Goal: Task Accomplishment & Management: Manage account settings

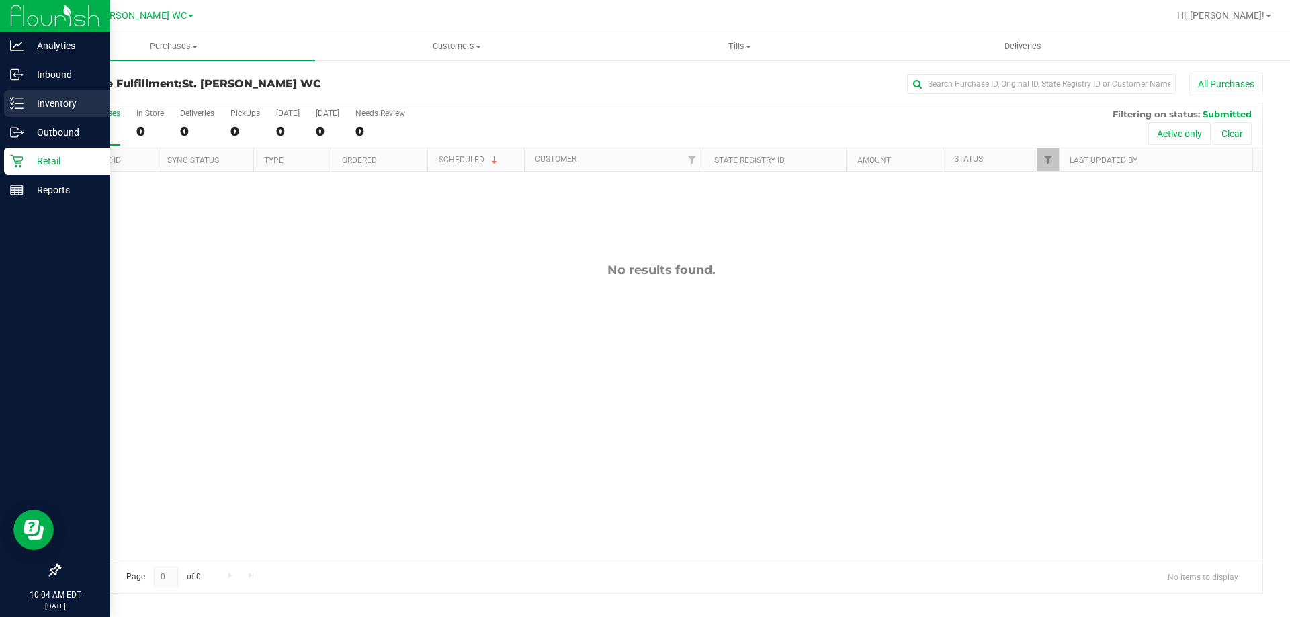
click at [15, 111] on div "Inventory" at bounding box center [57, 103] width 106 height 27
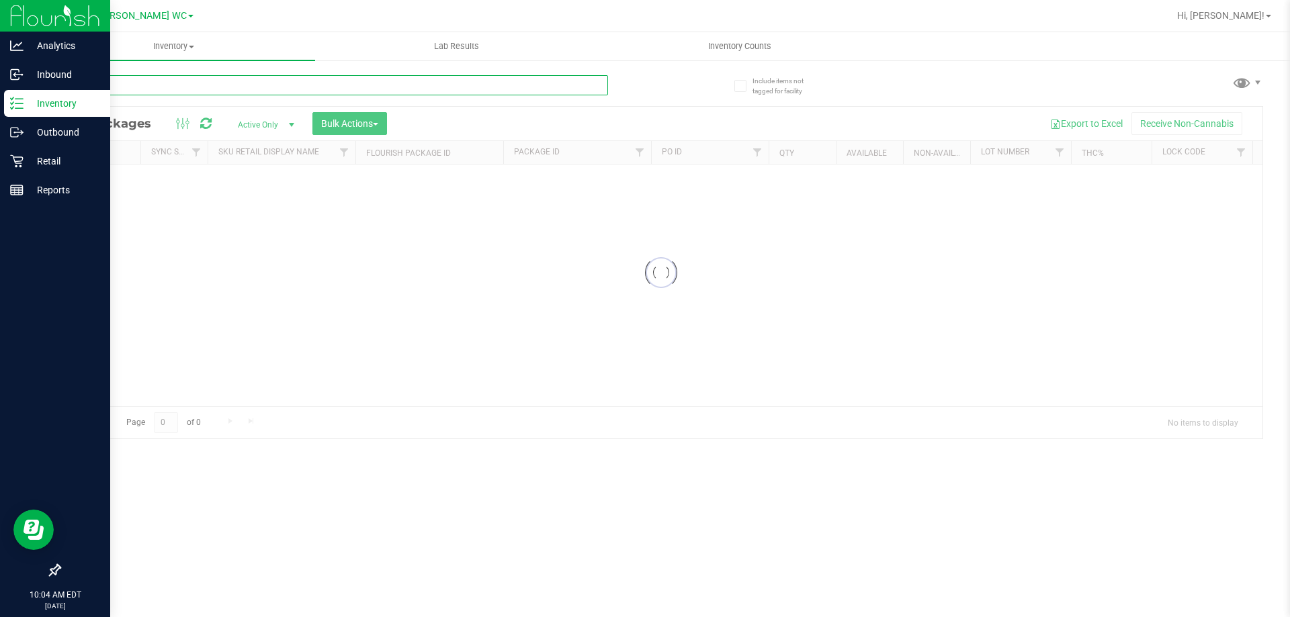
click at [138, 80] on input "text" at bounding box center [333, 85] width 549 height 20
type input "am"
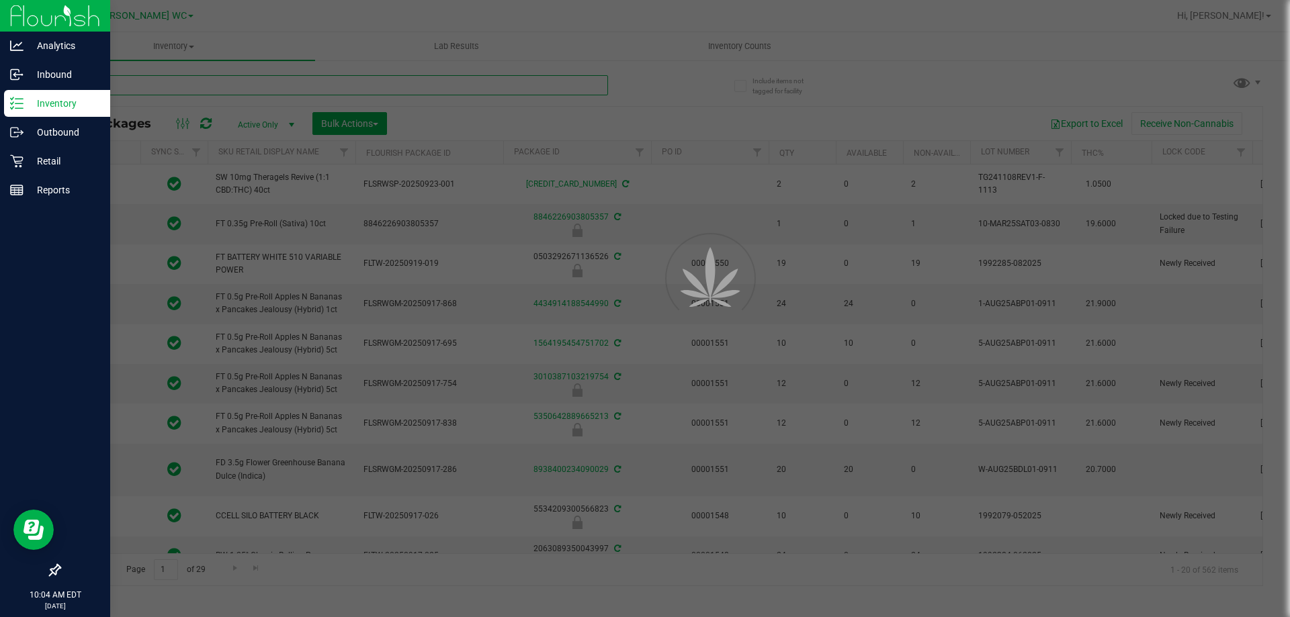
type input "[DATE]"
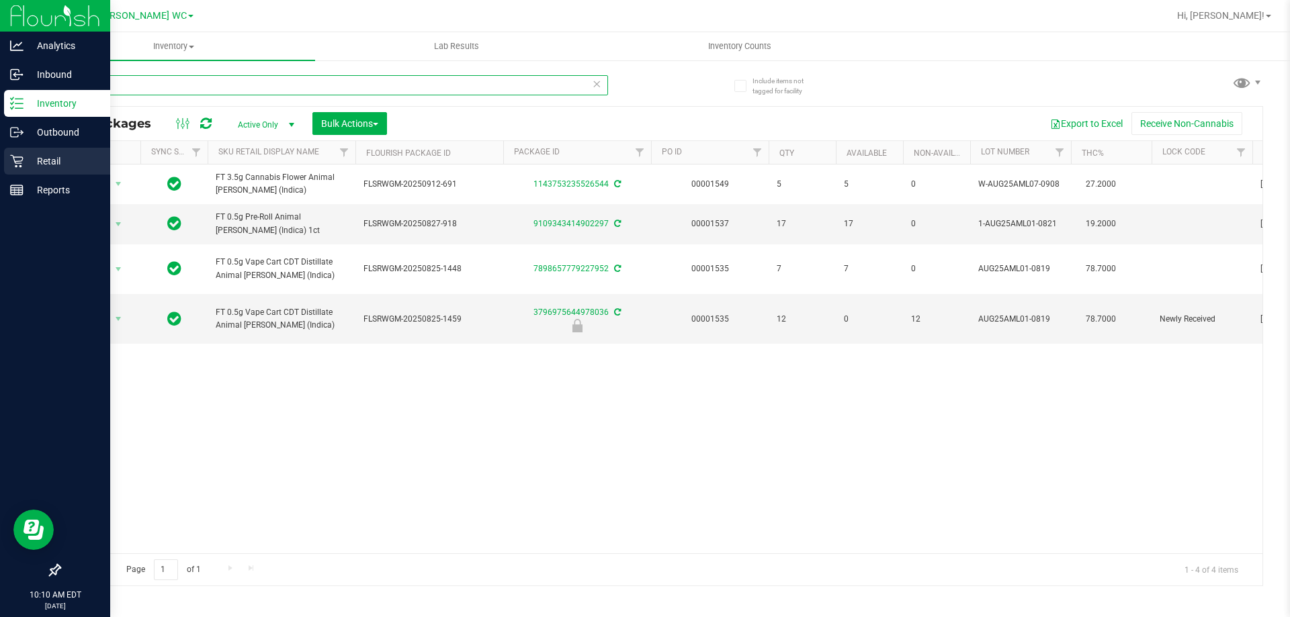
type input "aml"
click at [9, 161] on div "Retail" at bounding box center [57, 161] width 106 height 27
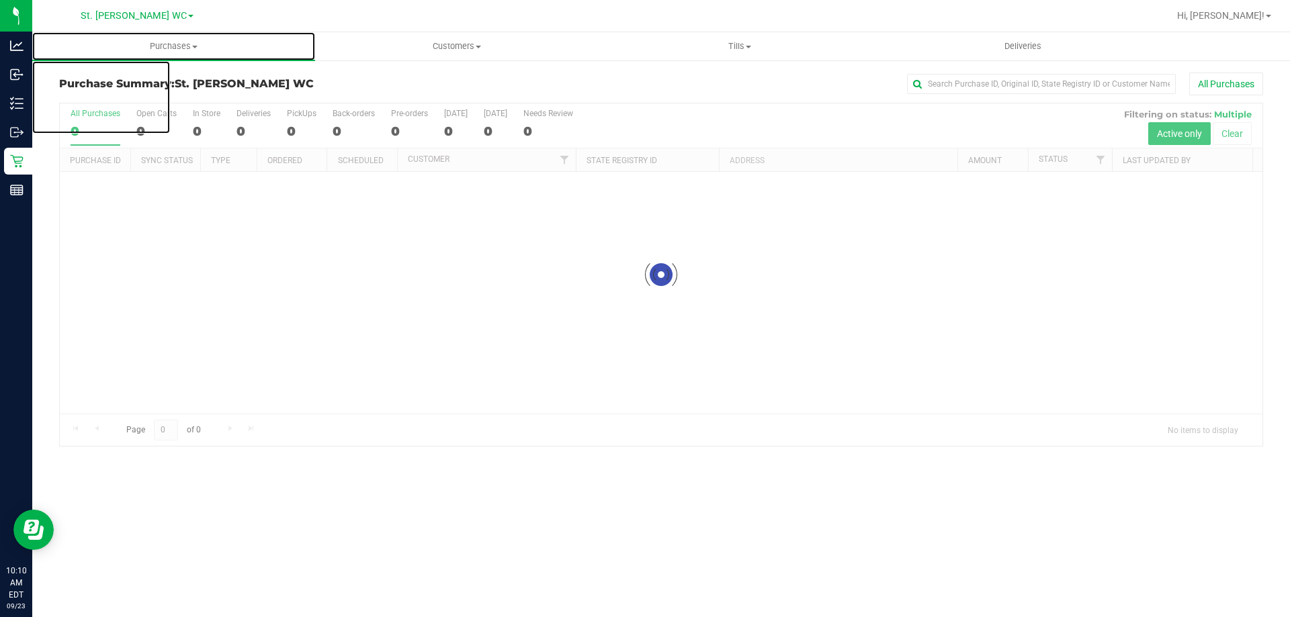
click at [146, 41] on span "Purchases" at bounding box center [173, 46] width 283 height 12
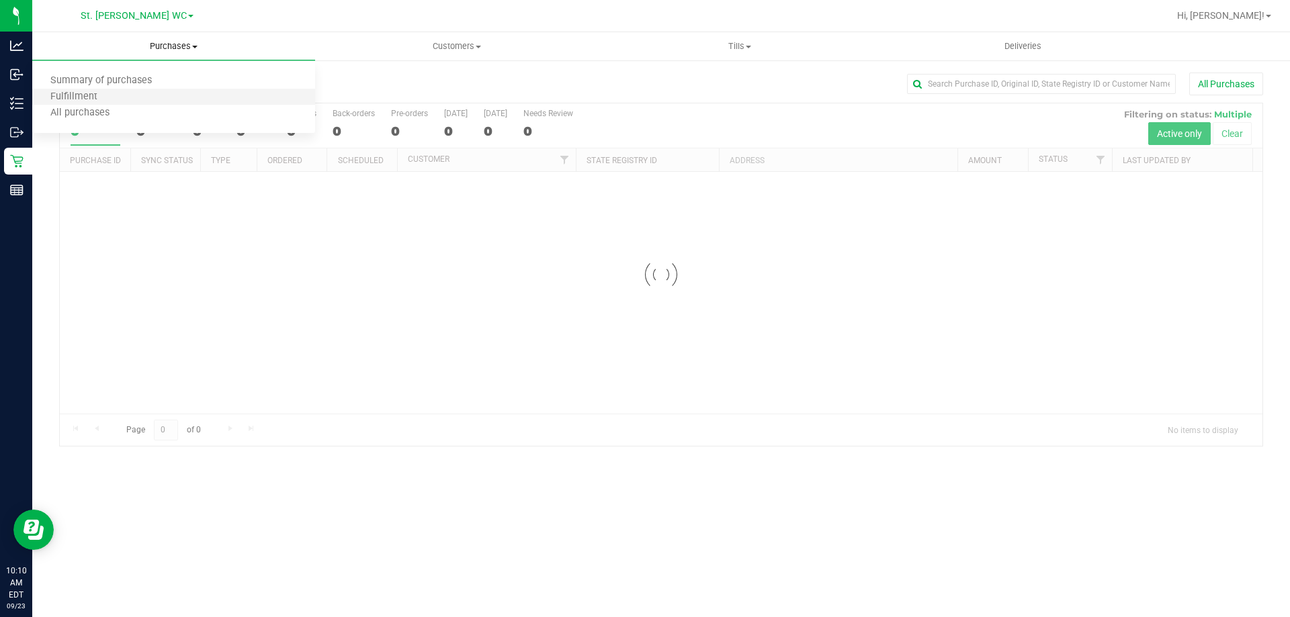
click at [128, 95] on li "Fulfillment" at bounding box center [173, 97] width 283 height 16
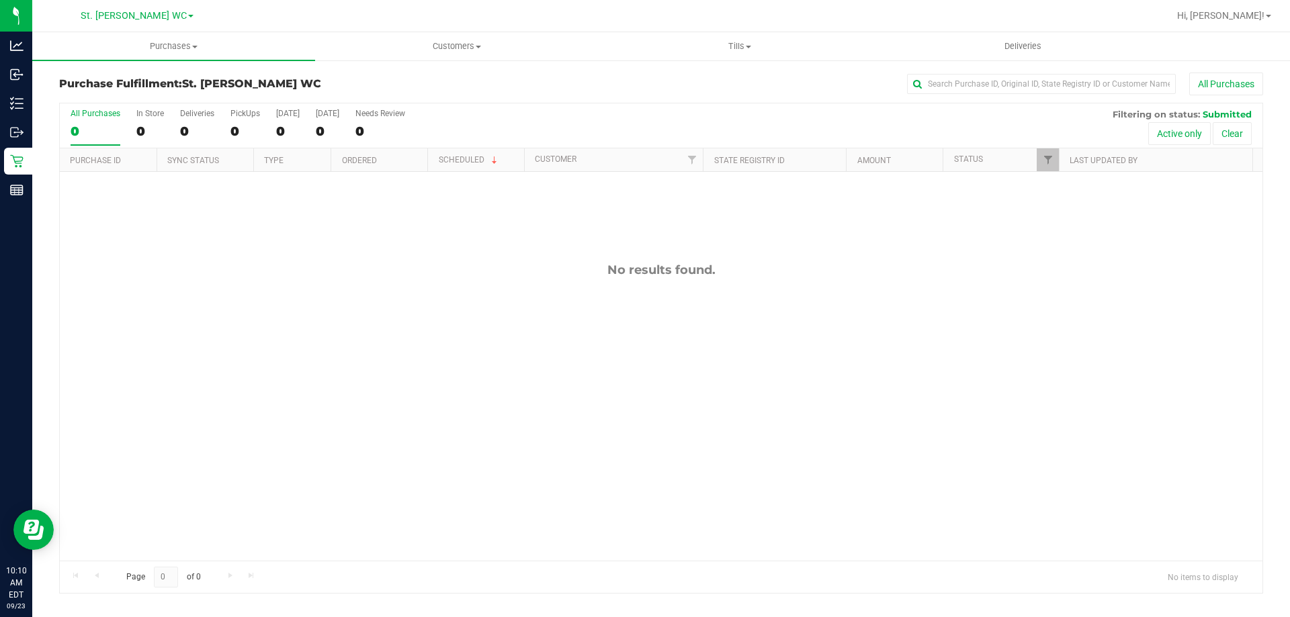
click at [234, 294] on div "No results found." at bounding box center [661, 412] width 1202 height 480
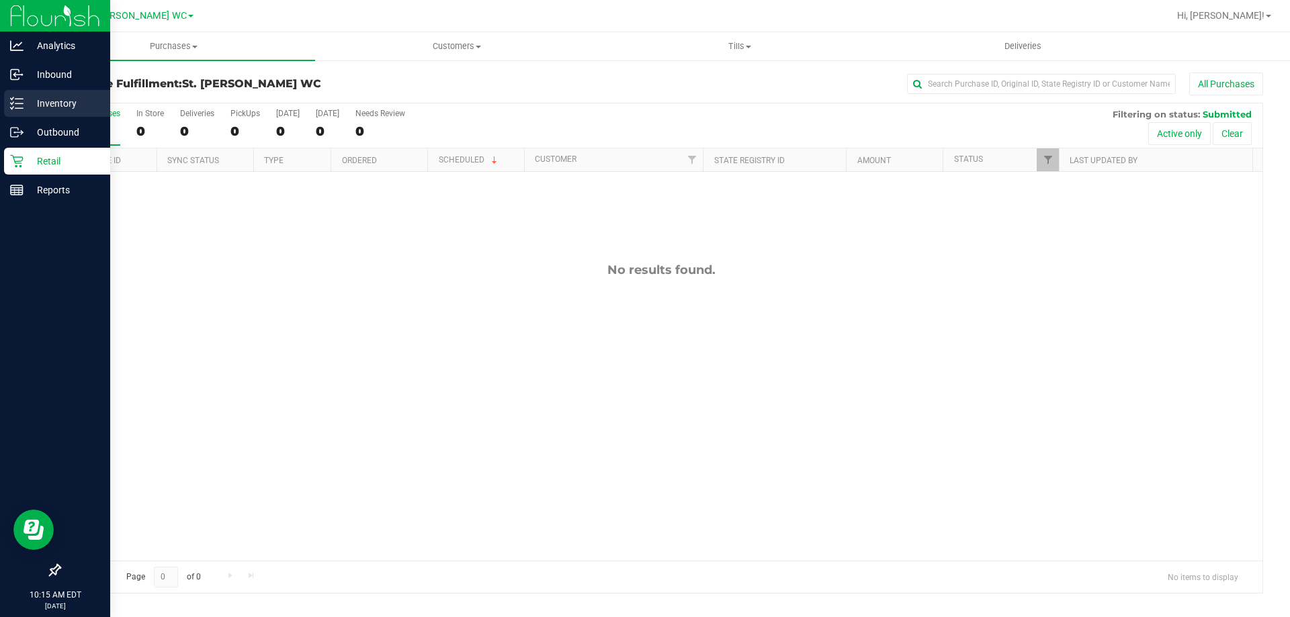
click at [28, 93] on div "Inventory" at bounding box center [57, 103] width 106 height 27
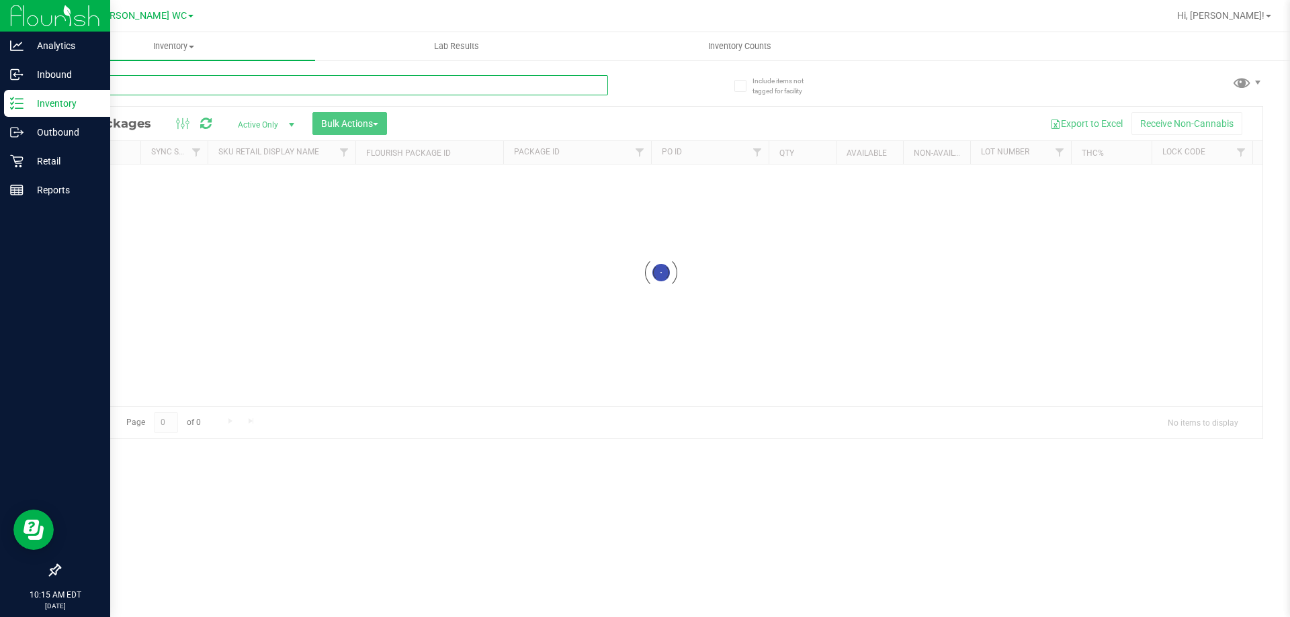
click at [150, 79] on input "text" at bounding box center [333, 85] width 549 height 20
type input "g"
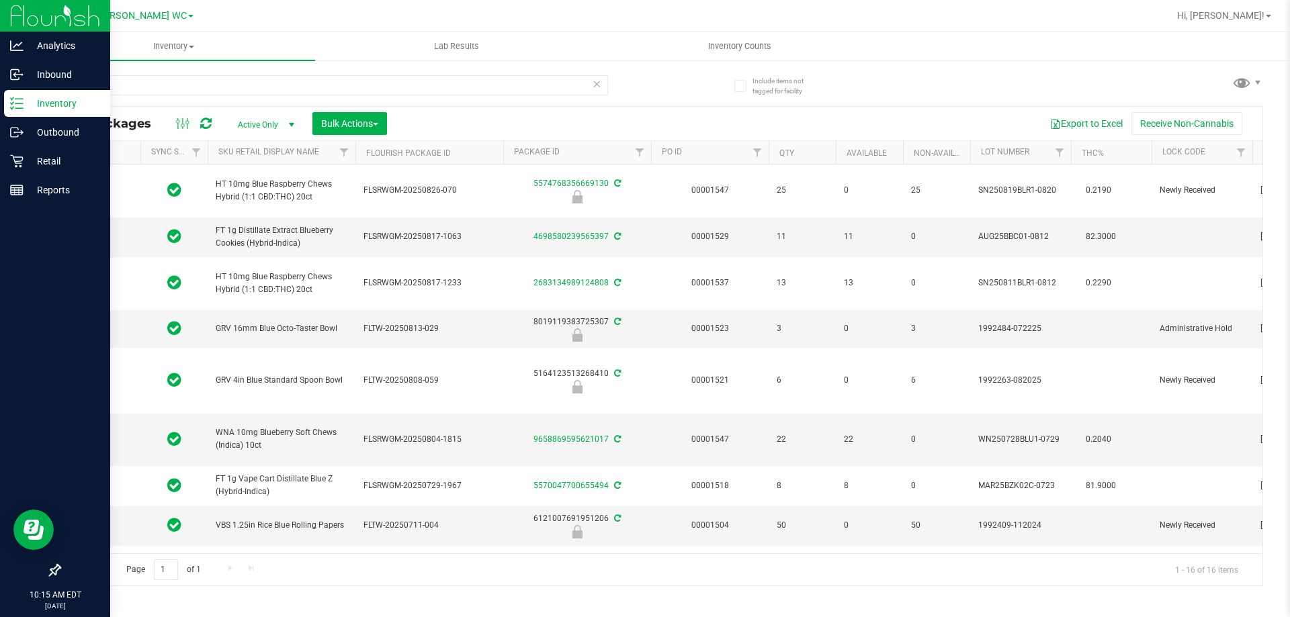
click at [281, 183] on span "HT 10mg Blue Raspberry Chews Hybrid (1:1 CBD:THC) 20ct" at bounding box center [282, 191] width 132 height 26
click at [249, 96] on div "blue" at bounding box center [333, 90] width 549 height 31
click at [246, 95] on div "blue" at bounding box center [333, 90] width 549 height 31
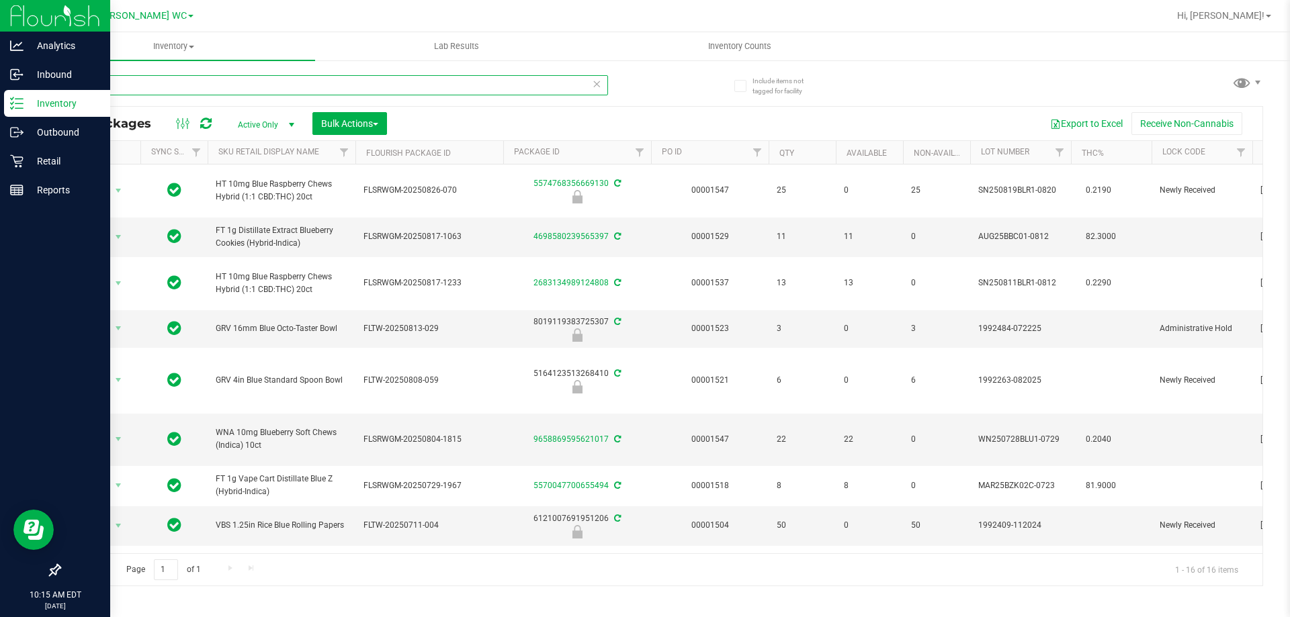
click at [243, 91] on input "blue" at bounding box center [333, 85] width 549 height 20
paste input "HT 10mg Blue Raspberry Chews Hybrid (1:1 CBD:THC) 20ct"
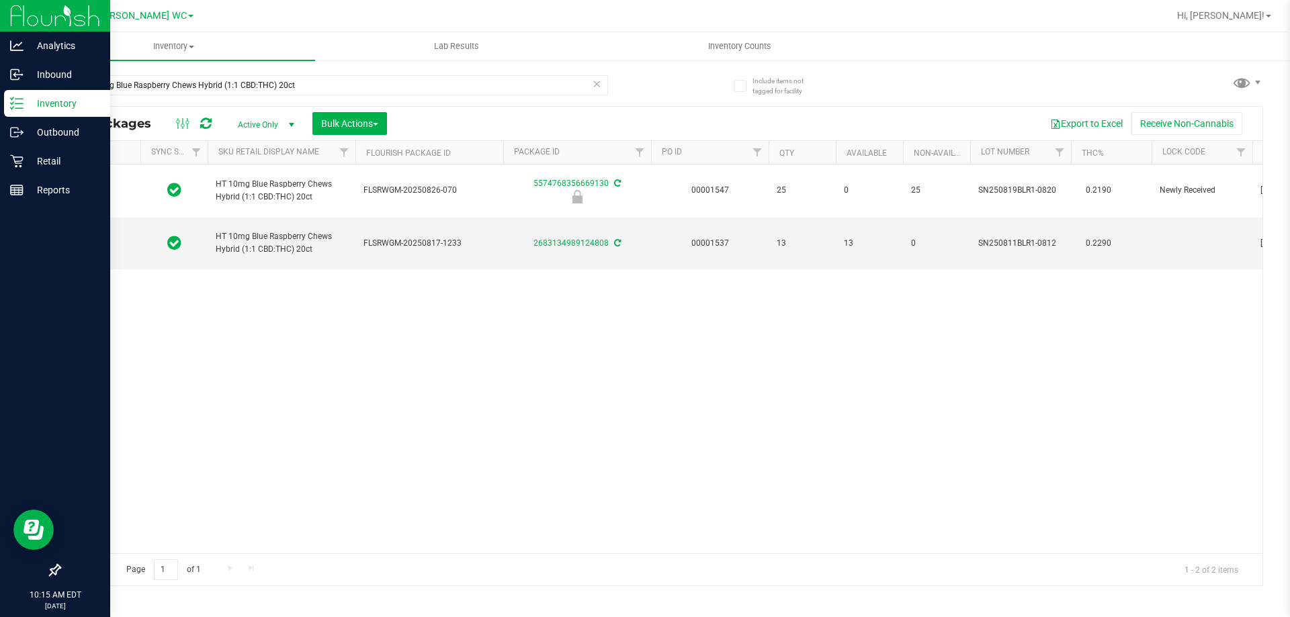
click at [424, 342] on div "HT 10mg Blue Raspberry Chews Hybrid (1:1 CBD:THC) 20ct FLSRWGM-20250826-070 557…" at bounding box center [661, 359] width 1202 height 389
click at [371, 86] on input "HT 10mg Blue Raspberry Chews Hybrid (1:1 CBD:THC) 20ct" at bounding box center [333, 85] width 549 height 20
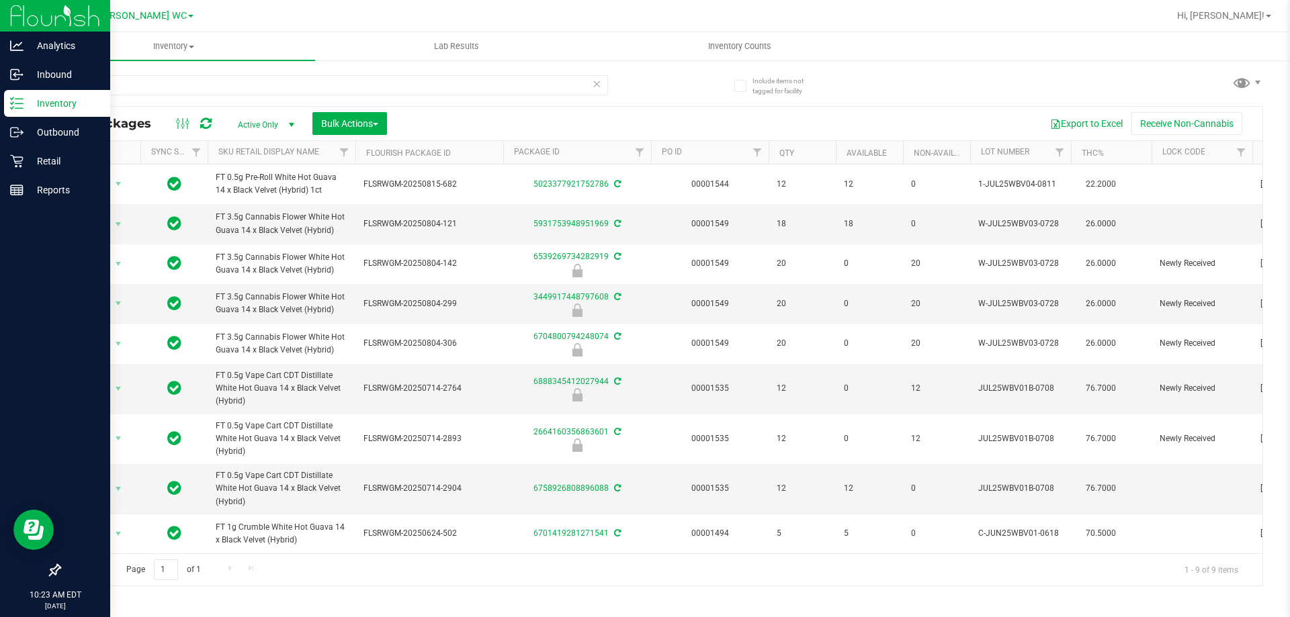
click at [291, 228] on span "FT 3.5g Cannabis Flower White Hot Guava 14 x Black Velvet (Hybrid)" at bounding box center [282, 224] width 132 height 26
copy tr "FT 3.5g Cannabis Flower White Hot Guava 14 x Black Velvet (Hybrid)"
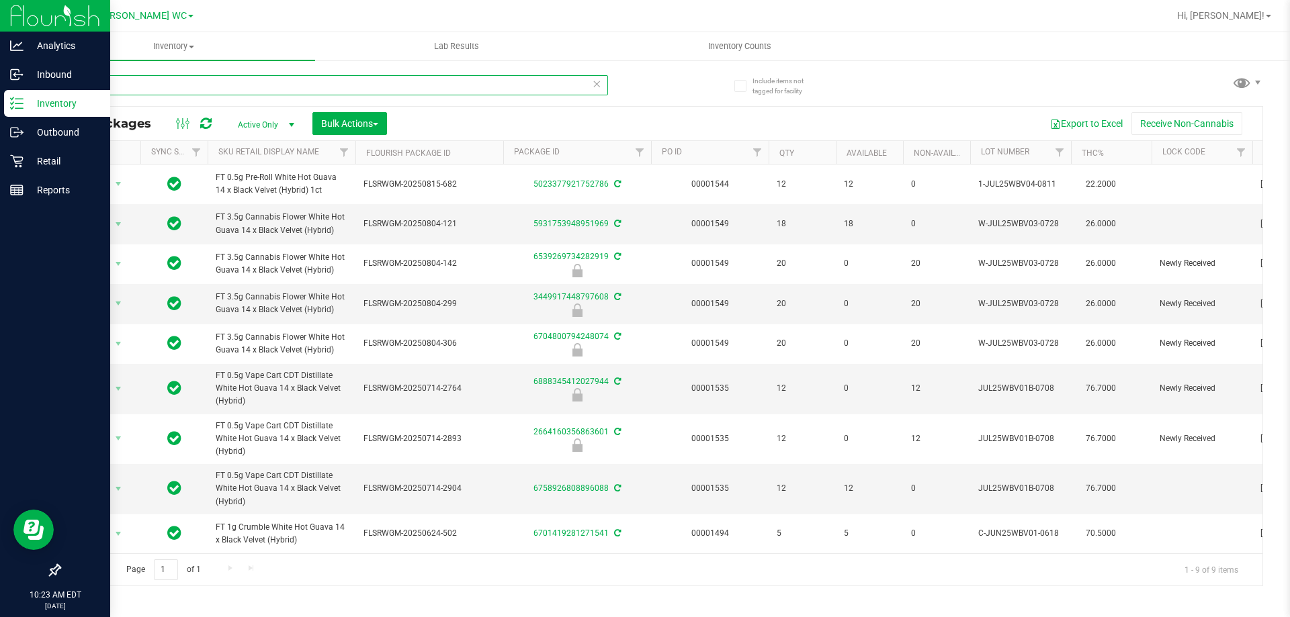
click at [251, 87] on input "wbv" at bounding box center [333, 85] width 549 height 20
paste input "FT 3.5g Cannabis Flower White Hot Guava 14 x Black Velvet (Hybrid)"
click at [251, 87] on input "FT 3.5g Cannabis Flower White Hot Guava 14 x Black Velvet (Hybrid)" at bounding box center [333, 85] width 549 height 20
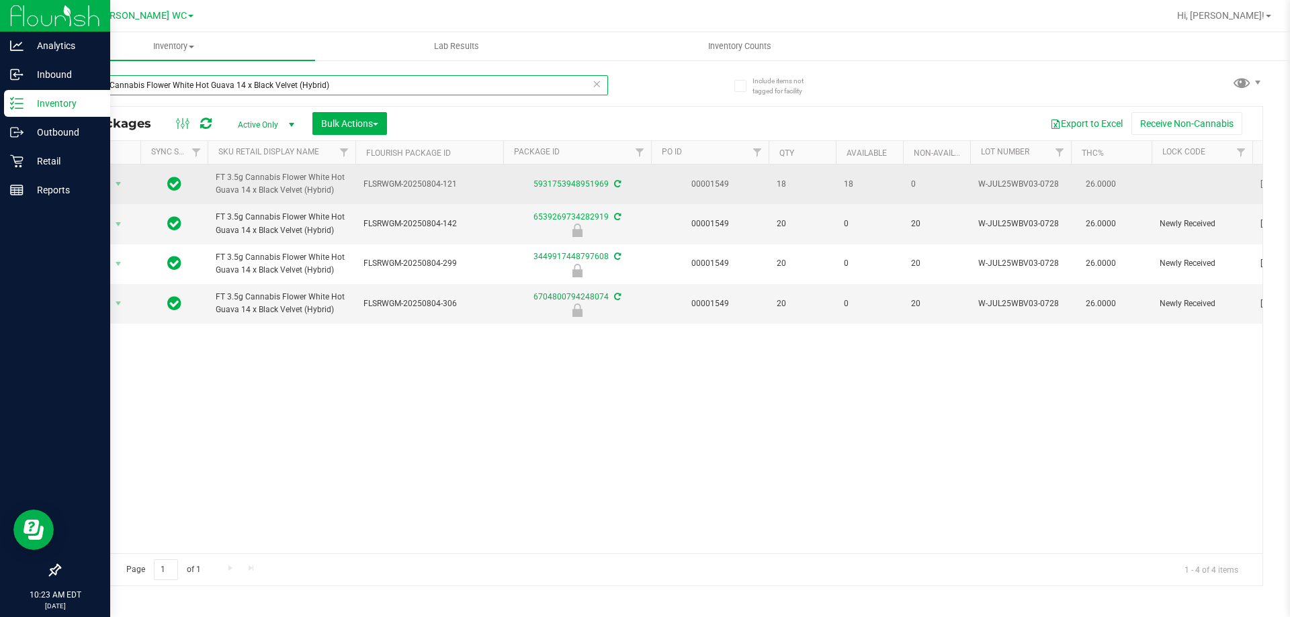
type input "FT 3.5g Cannabis Flower White Hot Guava 14 x Black Velvet (Hybrid)"
click at [114, 178] on span "select" at bounding box center [118, 184] width 17 height 19
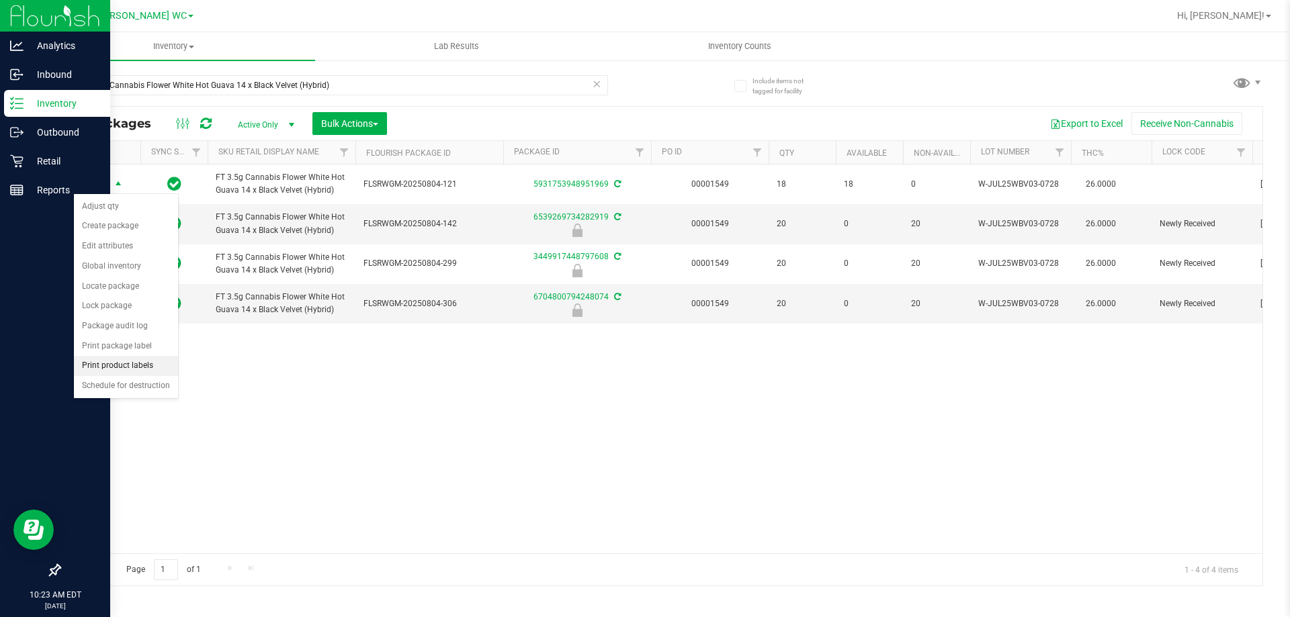
click at [136, 357] on li "Print product labels" at bounding box center [126, 366] width 104 height 20
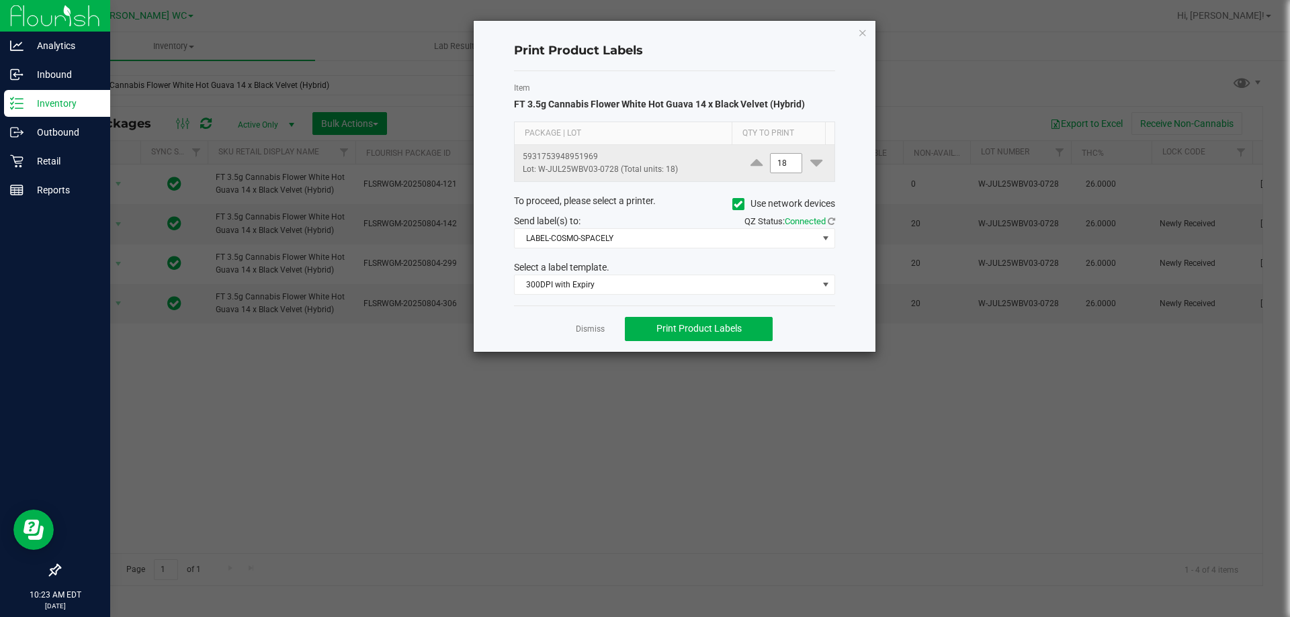
click at [777, 161] on input "18" at bounding box center [785, 163] width 31 height 19
type input "1"
click at [703, 191] on div "Item FT 3.5g Cannabis Flower White Hot Guava 14 x Black Velvet (Hybrid) Package…" at bounding box center [674, 188] width 321 height 234
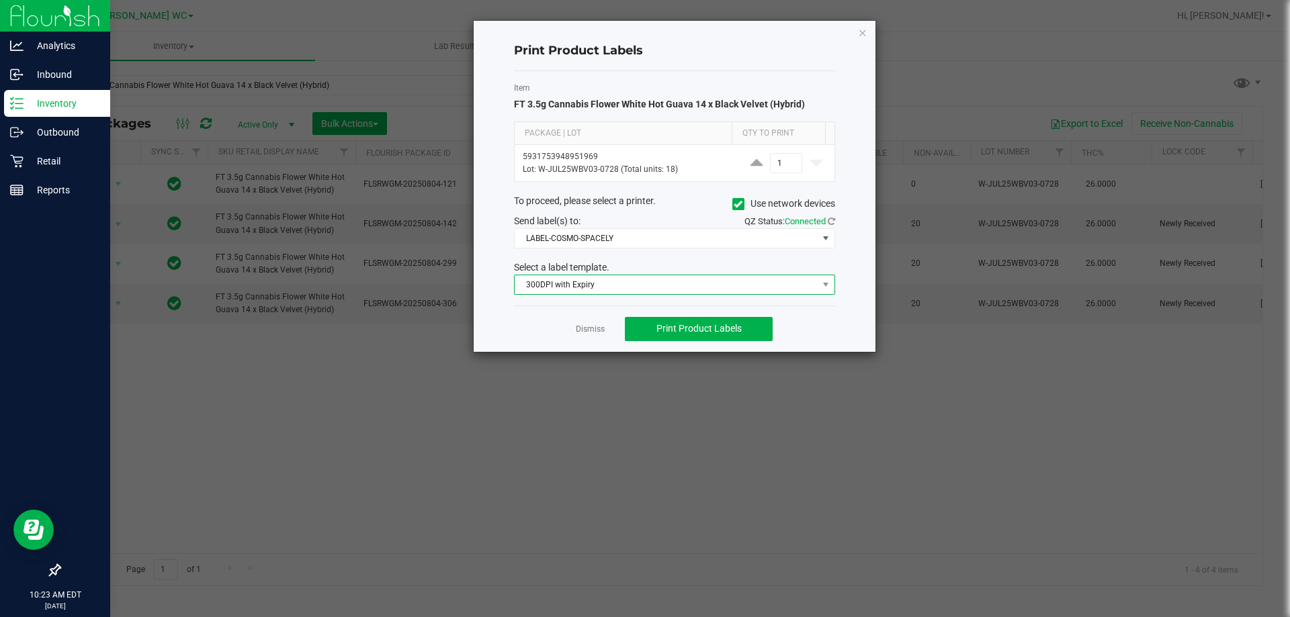
click at [658, 292] on span "300DPI with Expiry" at bounding box center [665, 284] width 303 height 19
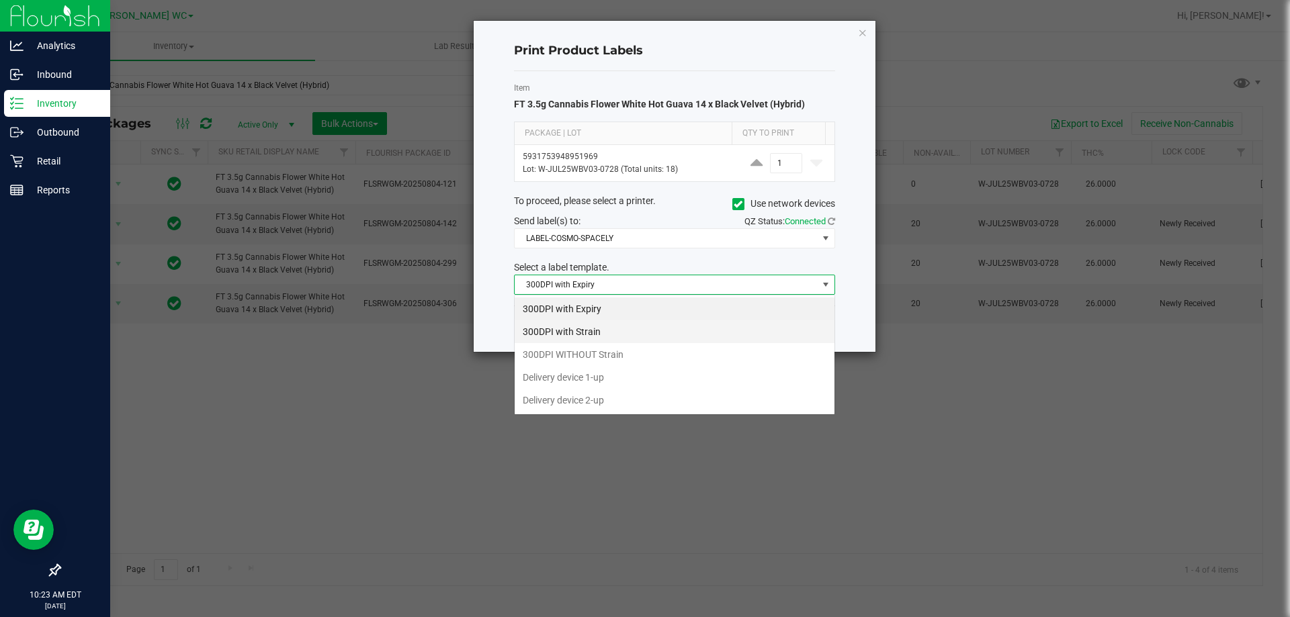
scroll to position [20, 321]
click at [623, 326] on li "300DPI with Strain" at bounding box center [674, 331] width 320 height 23
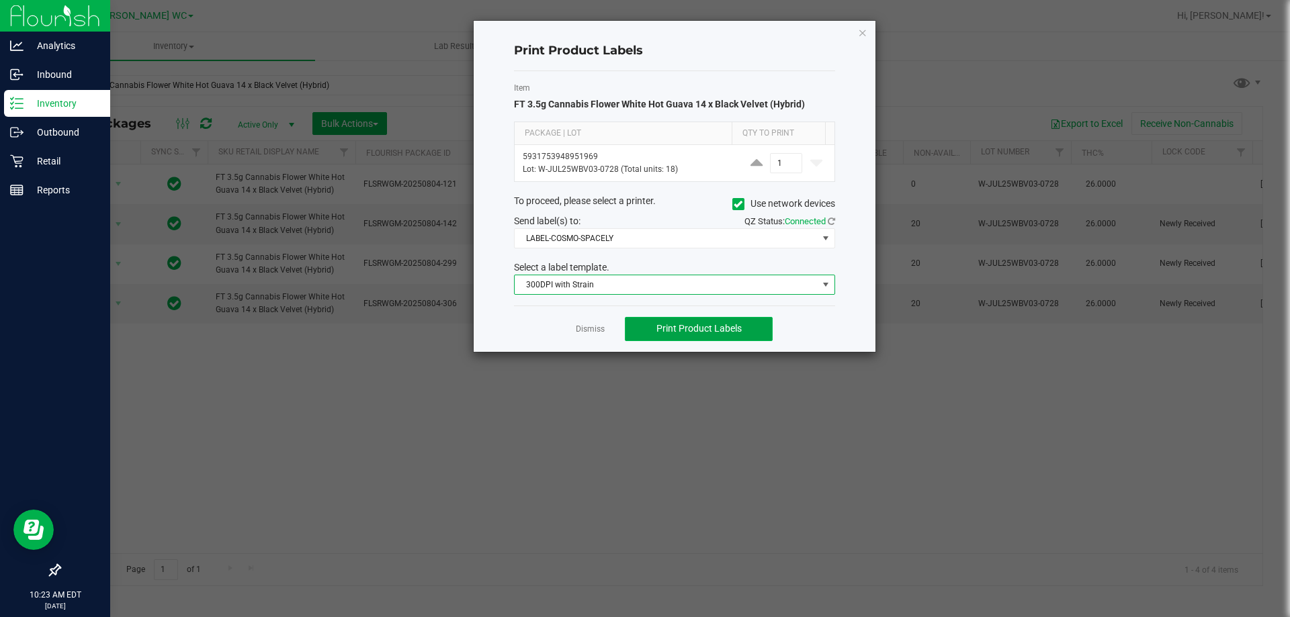
click at [709, 326] on span "Print Product Labels" at bounding box center [698, 328] width 85 height 11
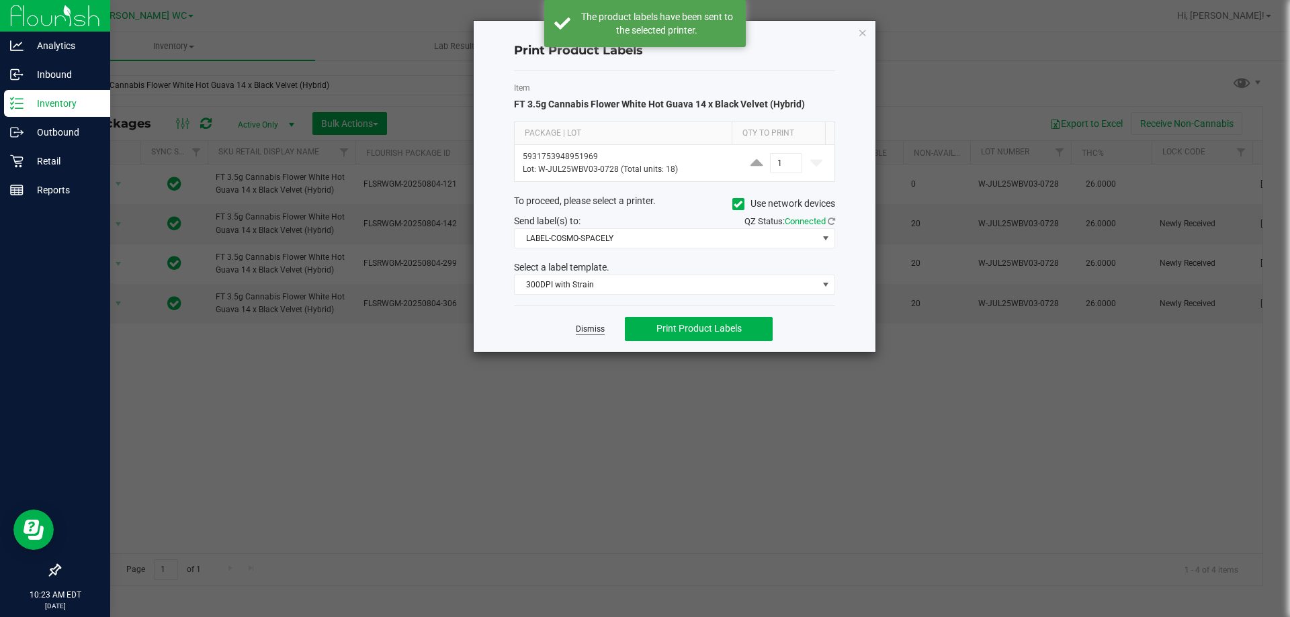
click at [579, 327] on link "Dismiss" at bounding box center [590, 329] width 29 height 11
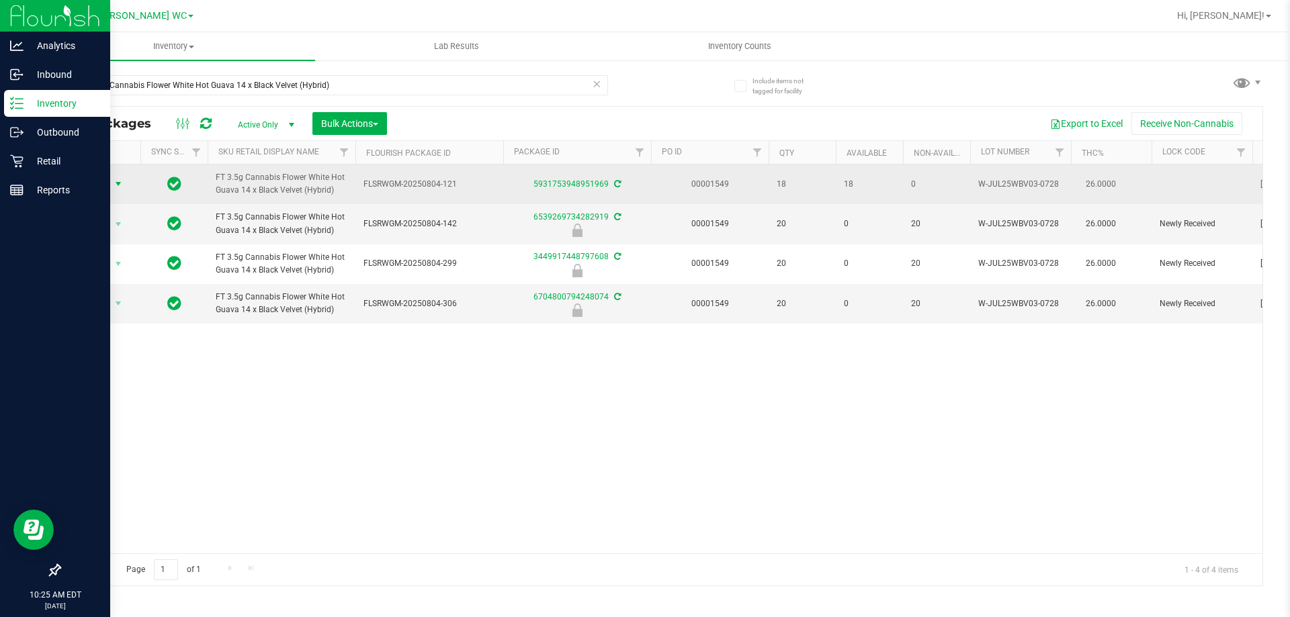
click at [97, 184] on span "Action" at bounding box center [91, 184] width 36 height 19
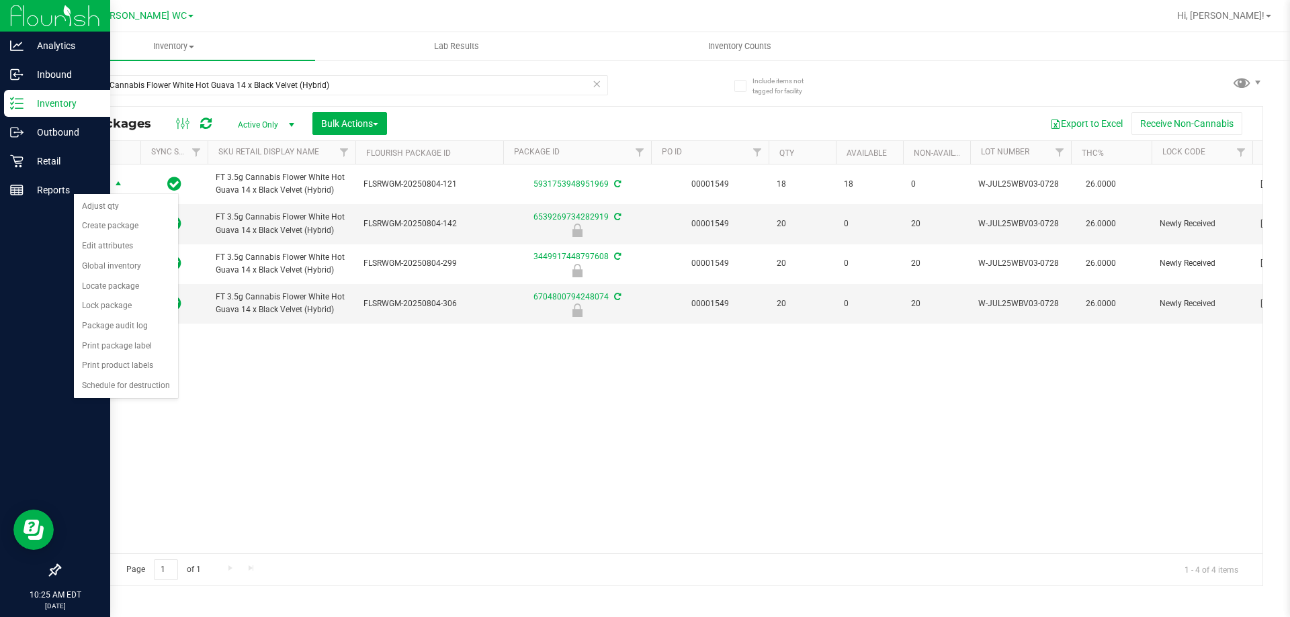
click at [533, 404] on div "Action Action Adjust qty Create package Edit attributes Global inventory Locate…" at bounding box center [661, 359] width 1202 height 389
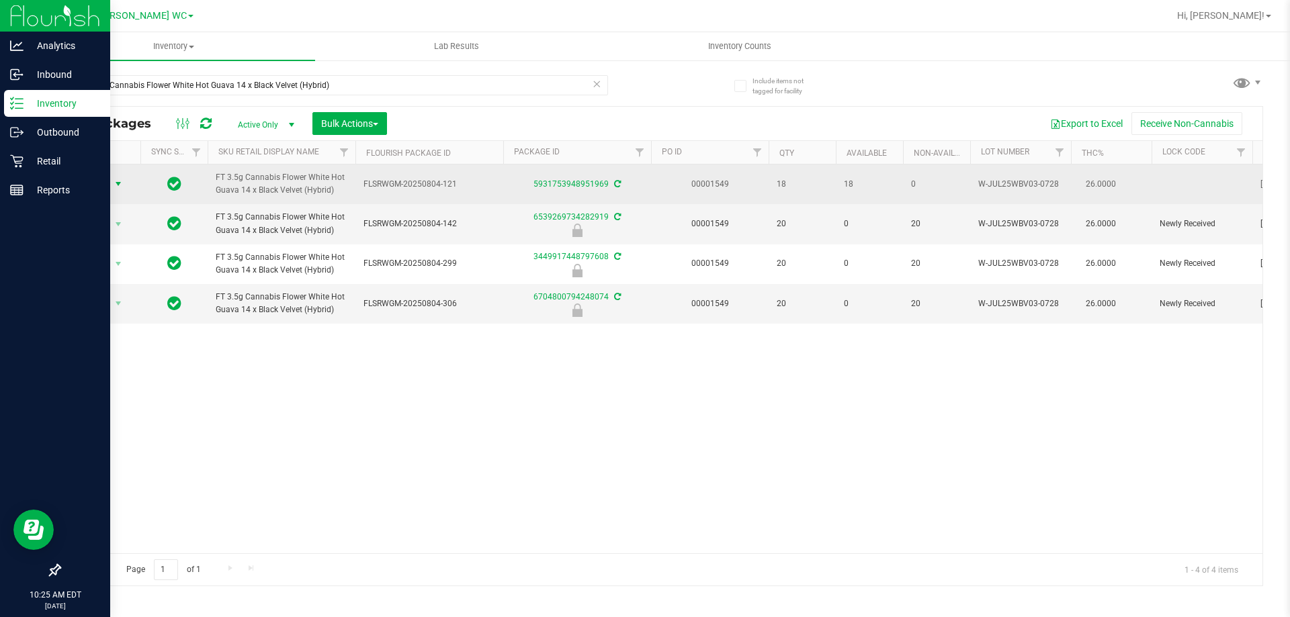
click at [106, 183] on span "Action" at bounding box center [91, 184] width 36 height 19
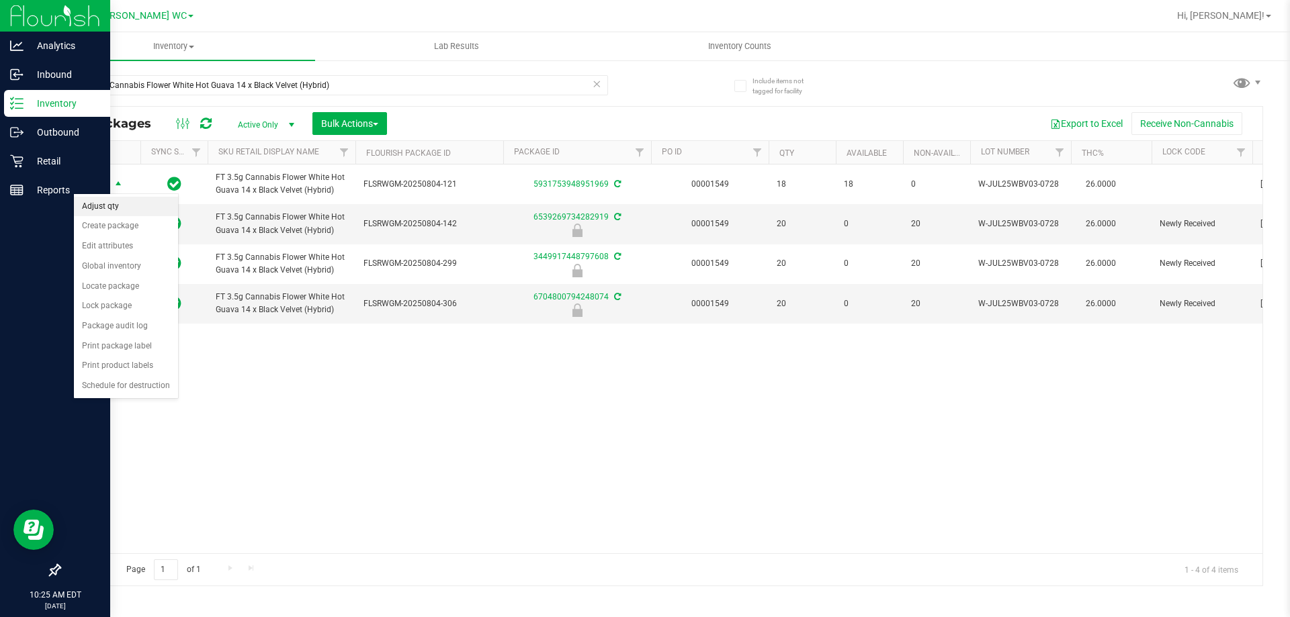
click at [106, 211] on li "Adjust qty" at bounding box center [126, 207] width 104 height 20
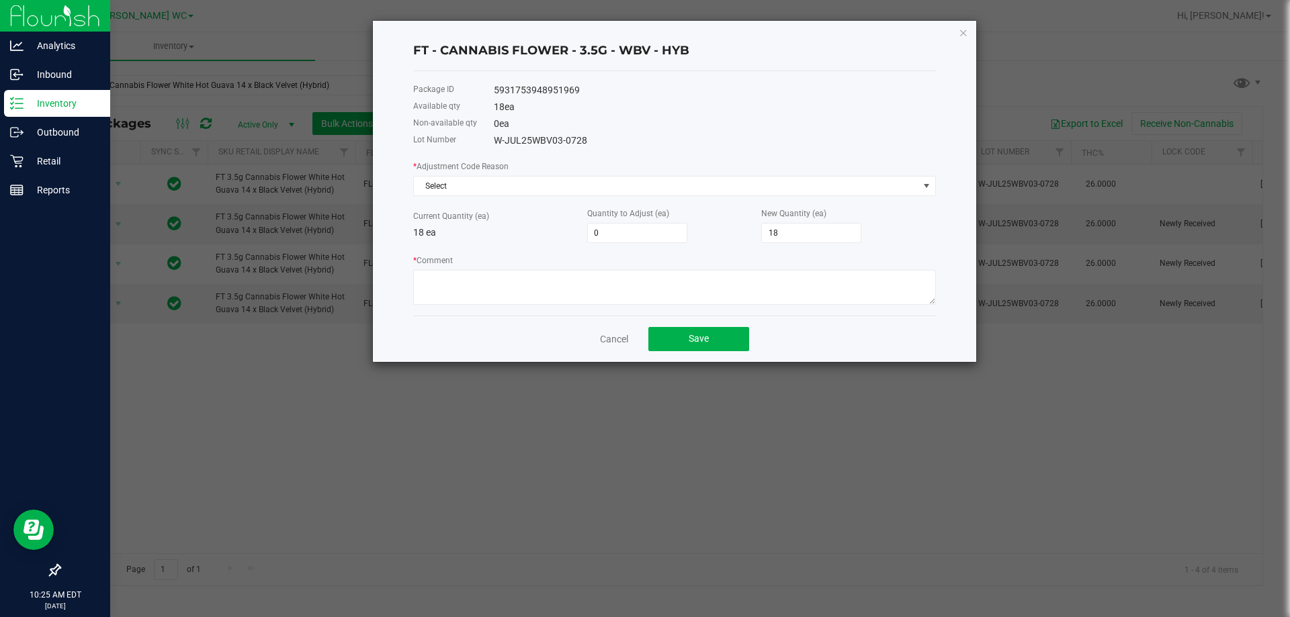
click at [597, 171] on div "* Adjustment Code Reason Select" at bounding box center [674, 177] width 523 height 37
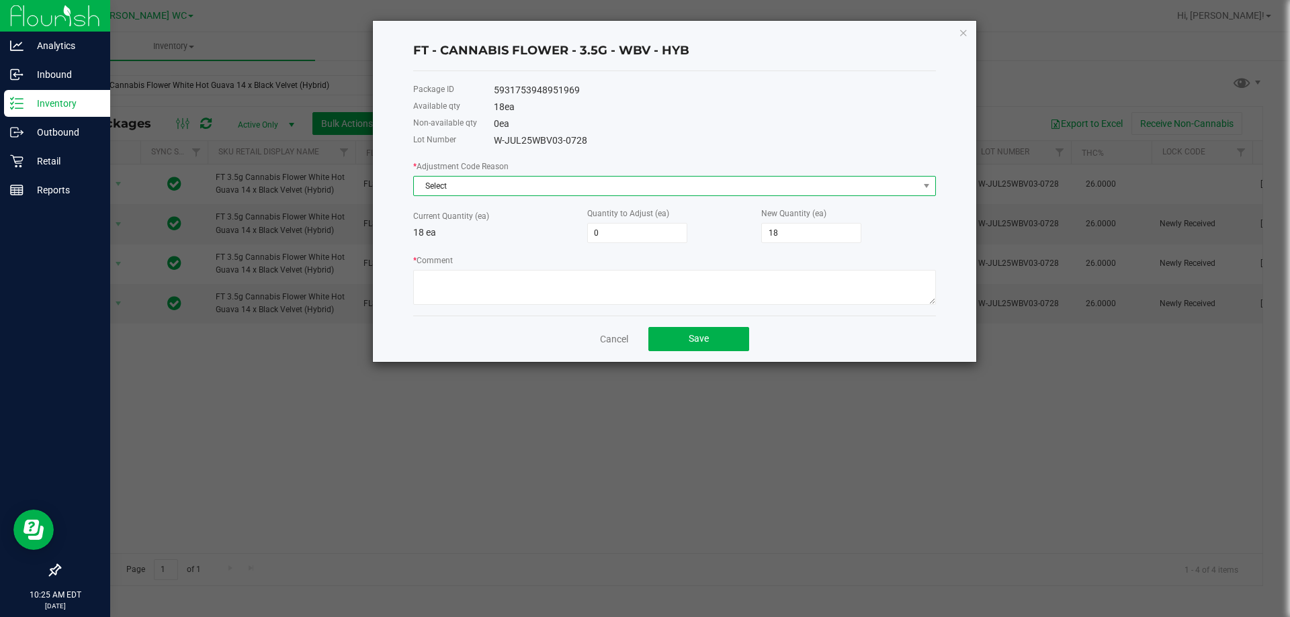
click at [595, 180] on span "Select" at bounding box center [666, 186] width 504 height 19
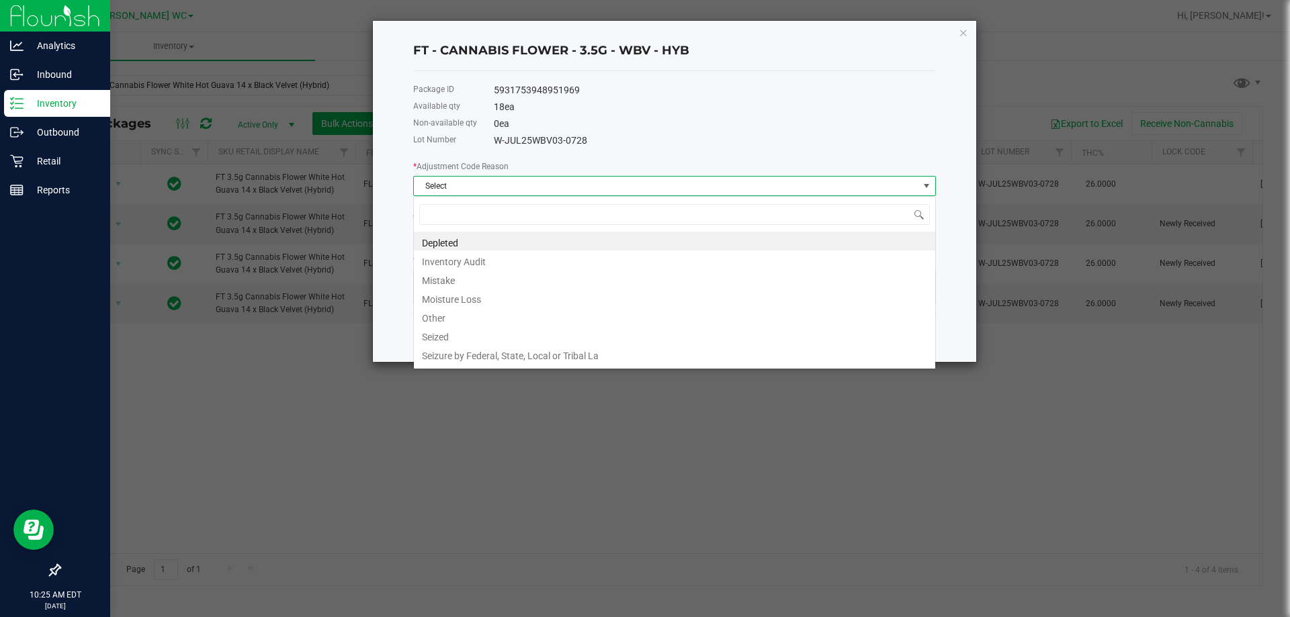
scroll to position [20, 523]
click at [500, 258] on li "Inventory Audit" at bounding box center [674, 260] width 521 height 19
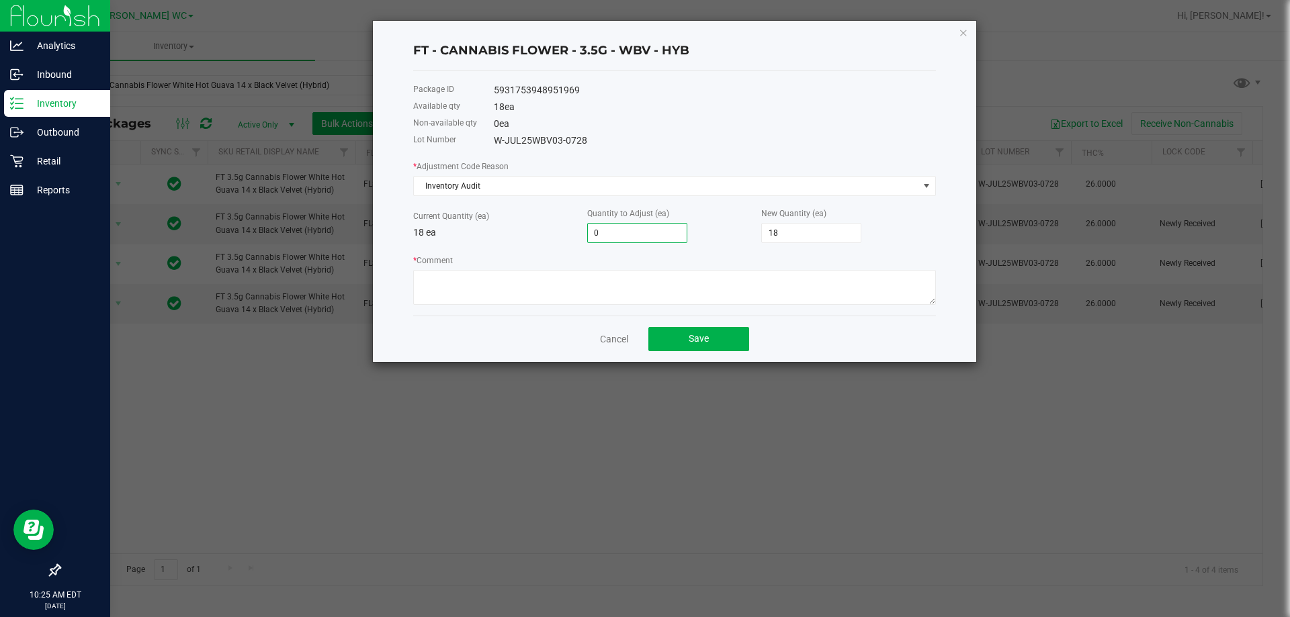
click at [613, 232] on input "0" at bounding box center [637, 233] width 99 height 19
type input "1"
type input "19"
type input "1"
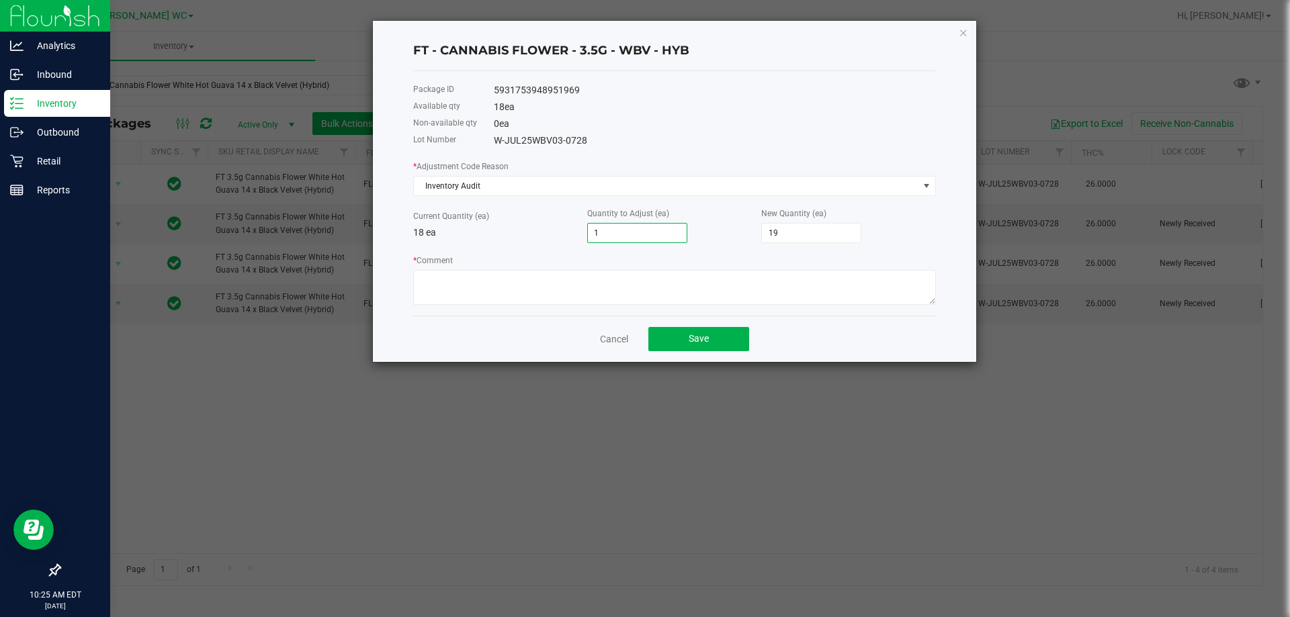
click at [617, 257] on div "* Comment" at bounding box center [674, 279] width 523 height 52
click at [631, 257] on div "* Comment" at bounding box center [674, 279] width 523 height 52
click at [623, 292] on textarea "* Comment" at bounding box center [674, 287] width 523 height 35
type textarea "F"
drag, startPoint x: 782, startPoint y: 279, endPoint x: 416, endPoint y: 299, distance: 366.6
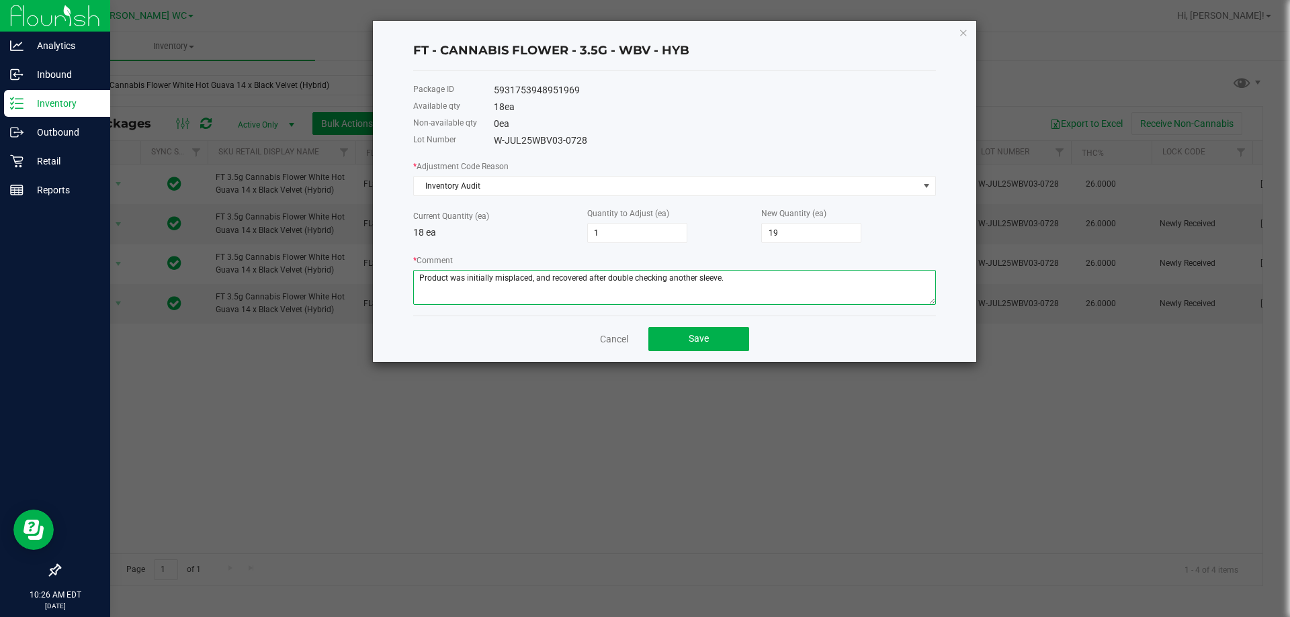
click at [416, 299] on textarea "* Comment" at bounding box center [674, 287] width 523 height 35
click at [444, 308] on div "Package ID 5931753948951969 Available qty 18 ea Non-available qty 0 ea Lot Numb…" at bounding box center [674, 193] width 523 height 244
click at [546, 275] on textarea "* Comment" at bounding box center [674, 287] width 523 height 35
click at [603, 282] on textarea "* Comment" at bounding box center [674, 287] width 523 height 35
click at [805, 277] on textarea "* Comment" at bounding box center [674, 287] width 523 height 35
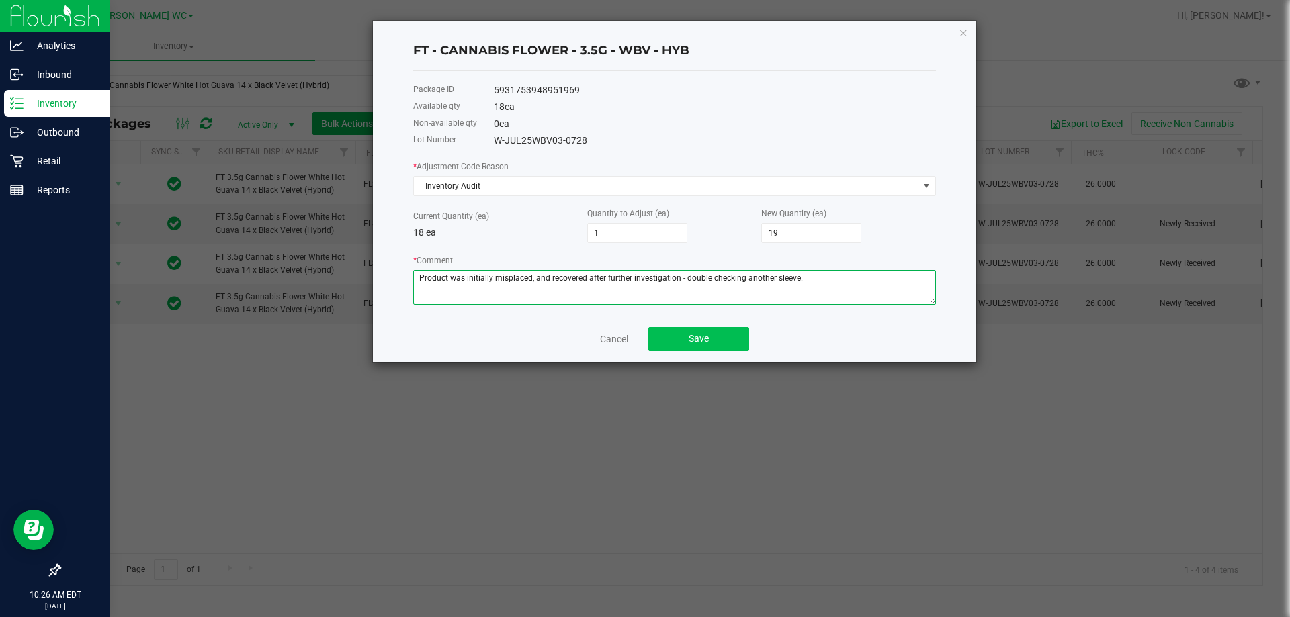
type textarea "Product was initially misplaced, and recovered after further investigation - do…"
click at [704, 338] on span "Save" at bounding box center [698, 338] width 20 height 11
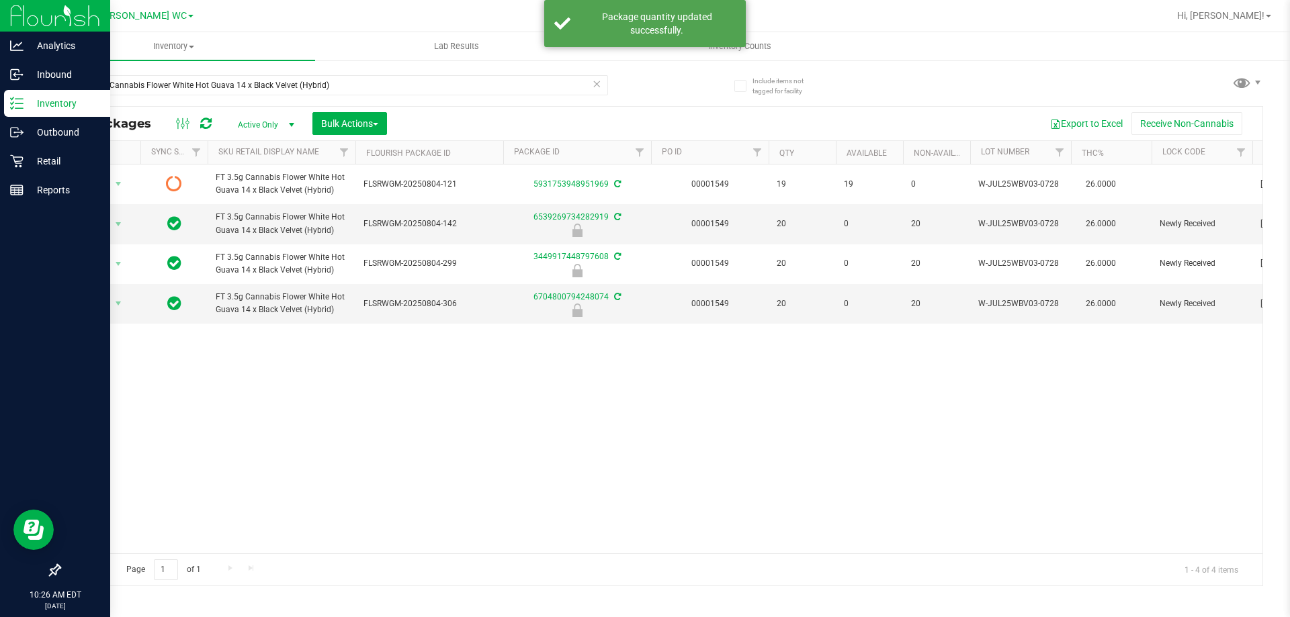
click at [705, 359] on div "Action Action Edit attributes Global inventory Lock package Package audit log P…" at bounding box center [661, 359] width 1202 height 389
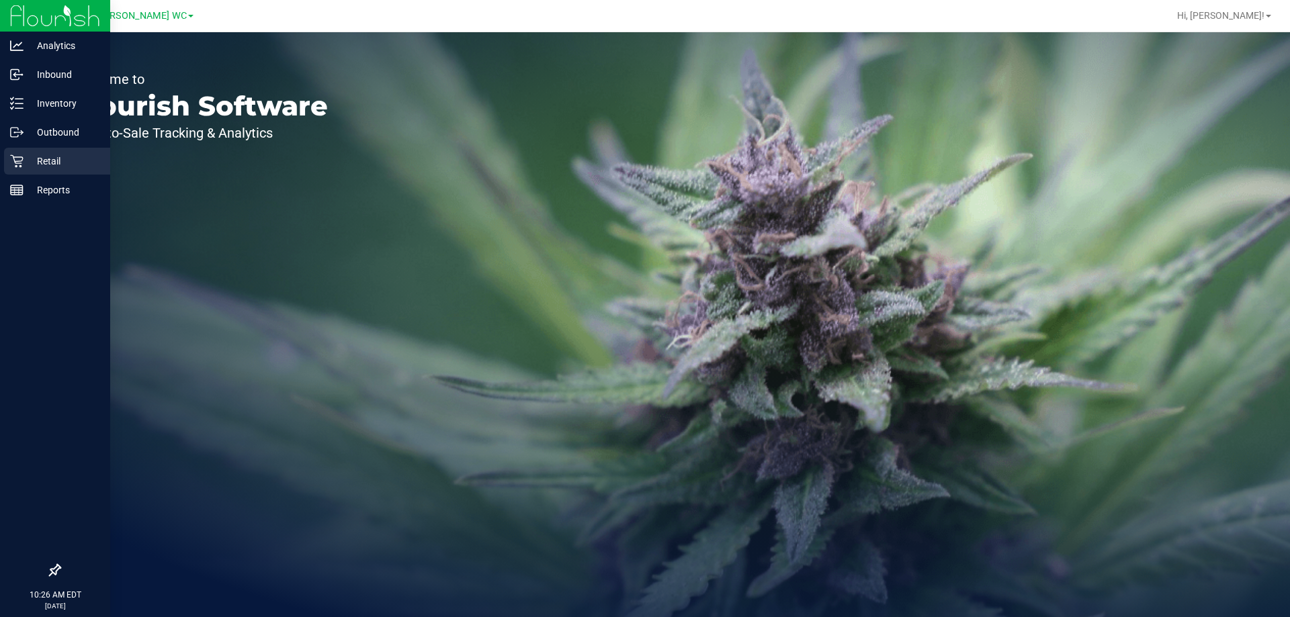
click at [24, 153] on p "Retail" at bounding box center [64, 161] width 81 height 16
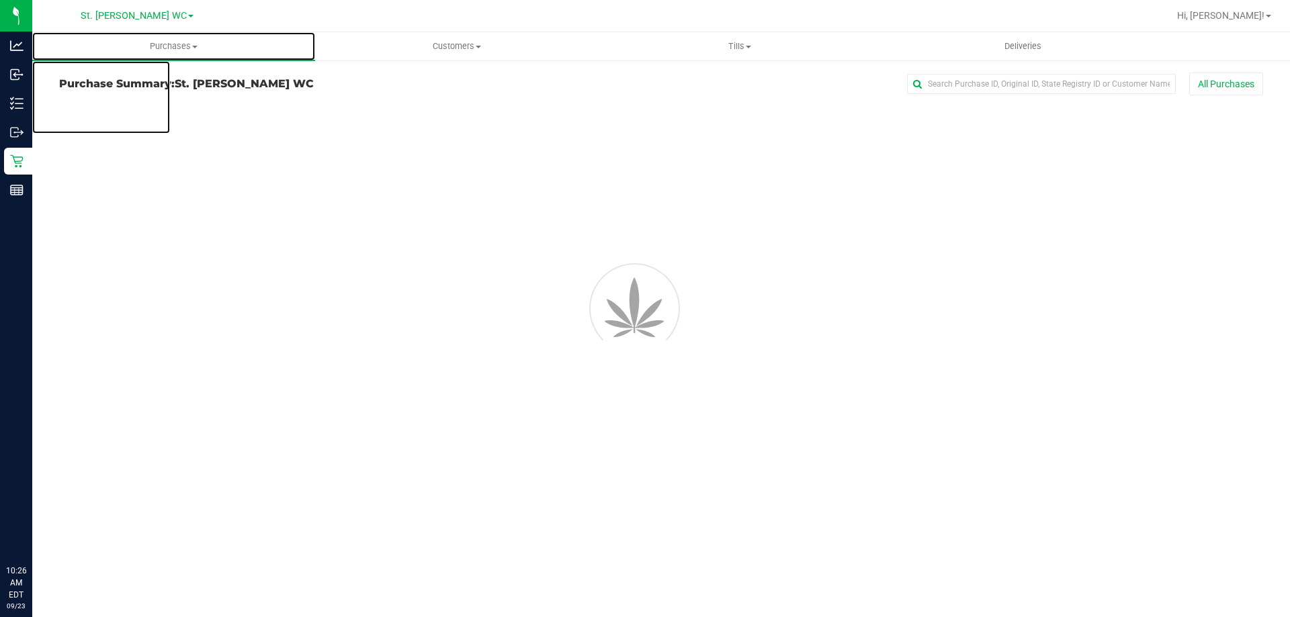
click at [155, 47] on span "Purchases" at bounding box center [173, 46] width 283 height 12
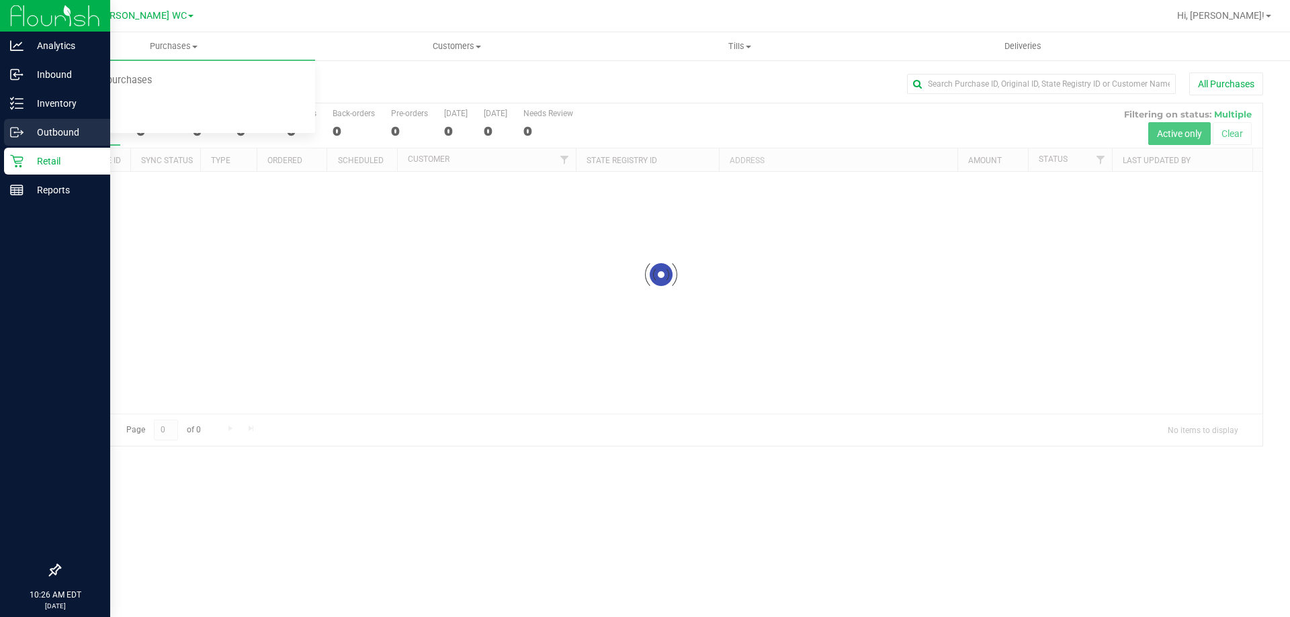
click at [30, 130] on p "Outbound" at bounding box center [64, 132] width 81 height 16
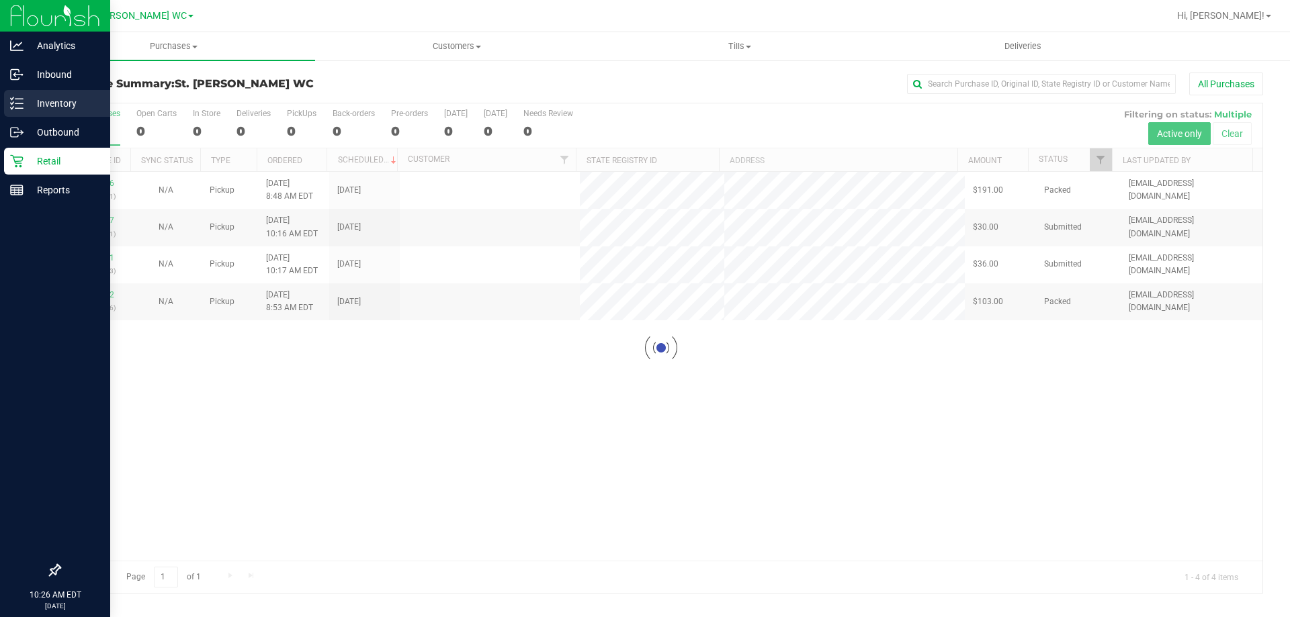
click at [29, 102] on p "Inventory" at bounding box center [64, 103] width 81 height 16
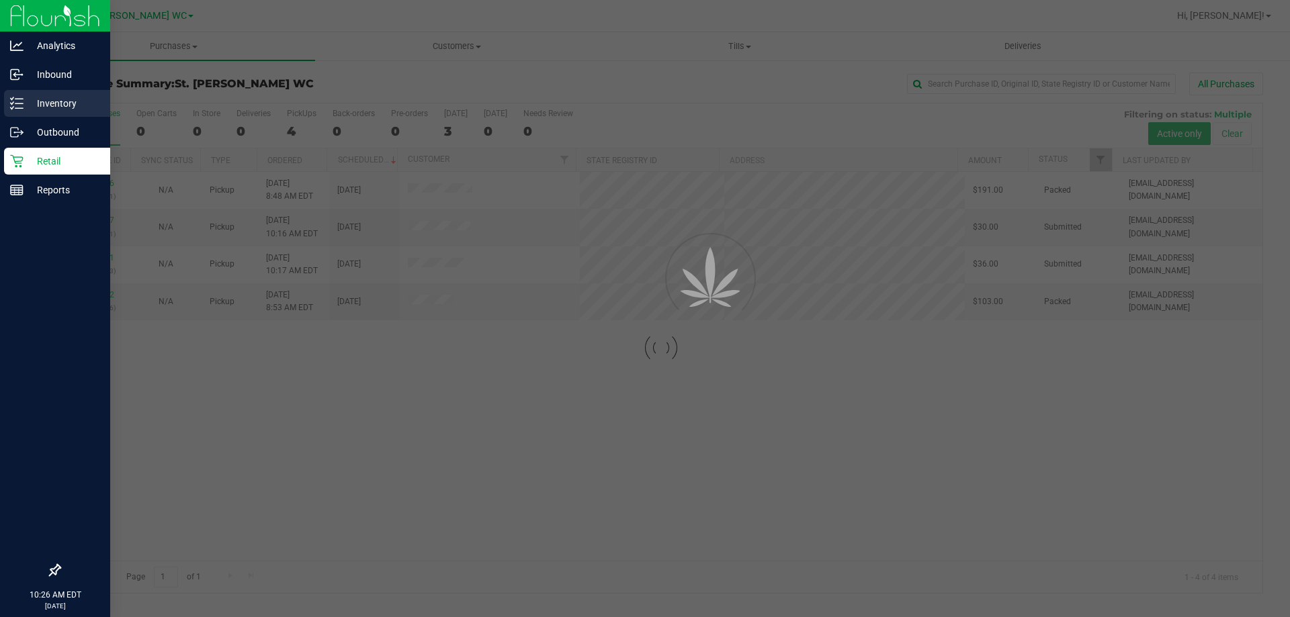
click at [29, 102] on p "Inventory" at bounding box center [64, 103] width 81 height 16
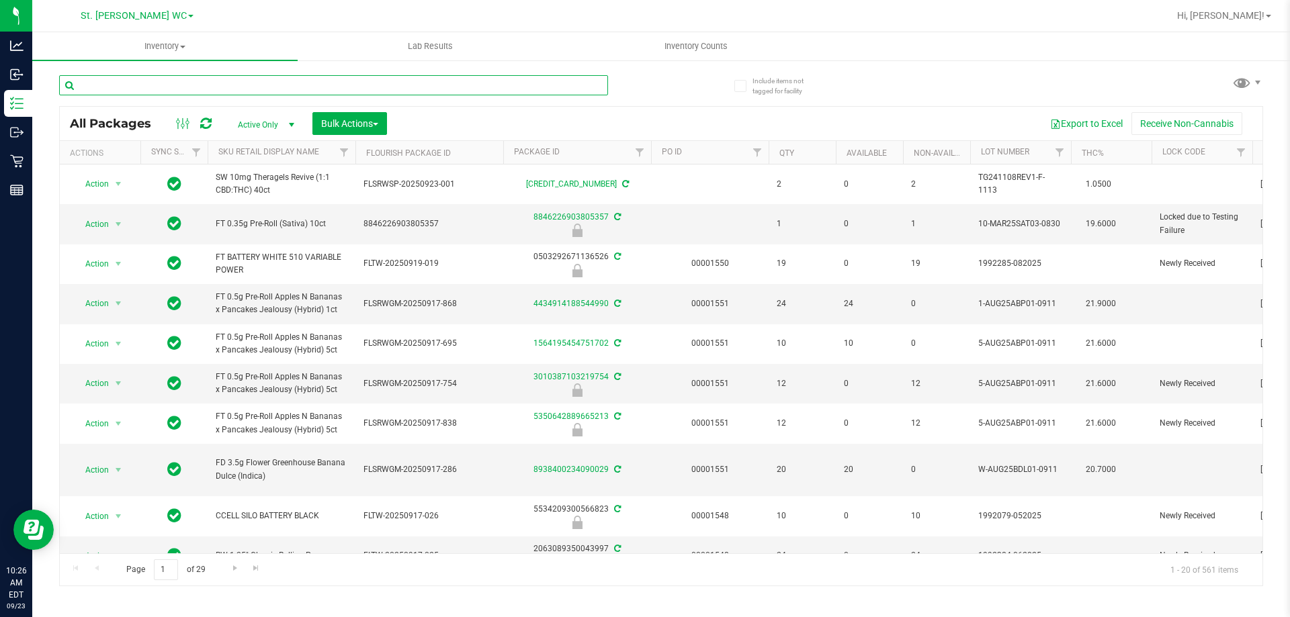
click at [201, 84] on input "text" at bounding box center [333, 85] width 549 height 20
type input "W-JUL25WBV03-0728"
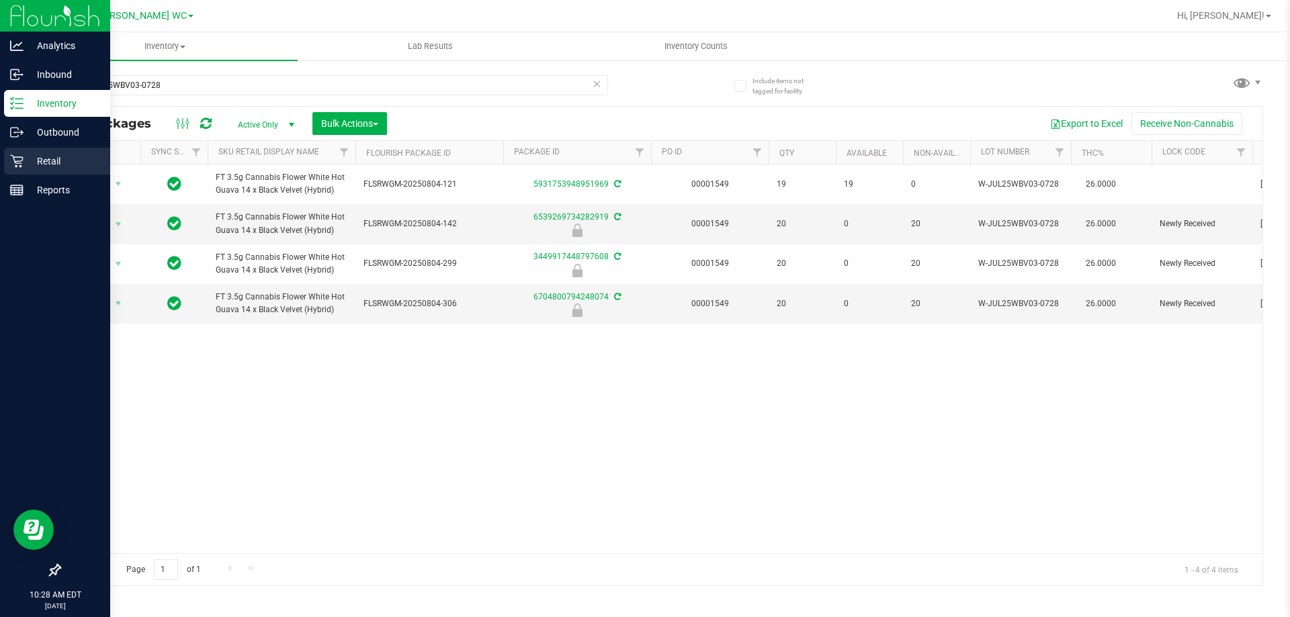
click at [31, 154] on p "Retail" at bounding box center [64, 161] width 81 height 16
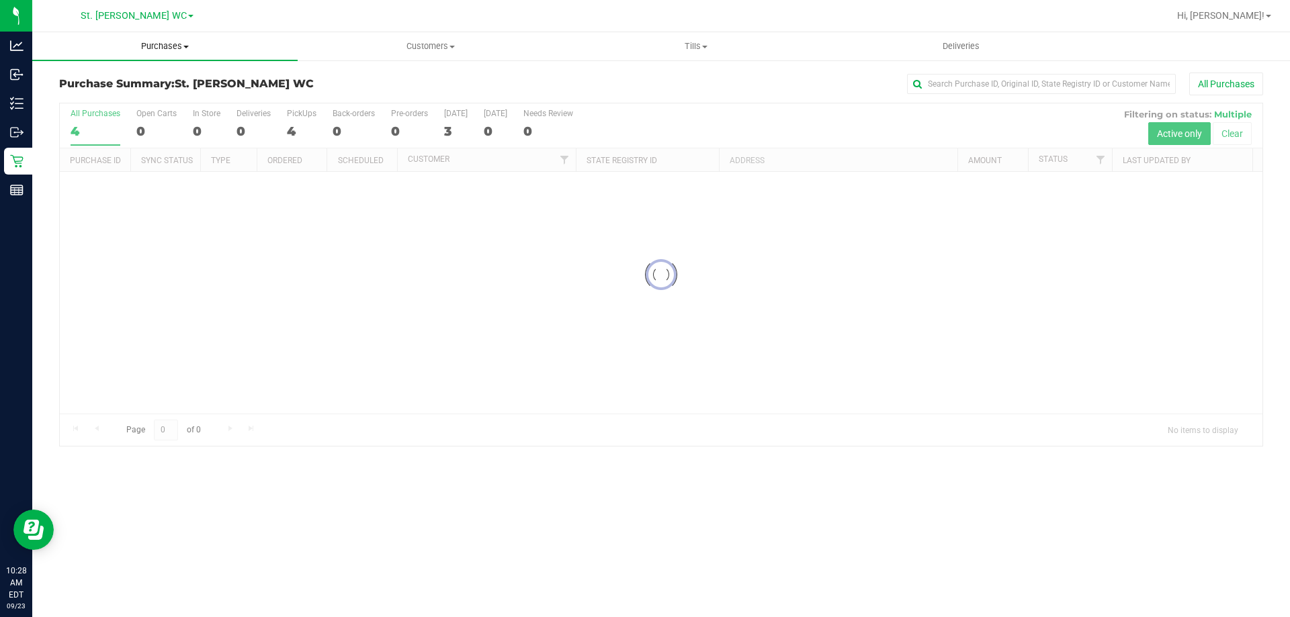
click at [140, 54] on uib-tab-heading "Purchases Summary of purchases Fulfillment All purchases" at bounding box center [164, 46] width 265 height 28
click at [133, 97] on li "Fulfillment" at bounding box center [164, 97] width 265 height 16
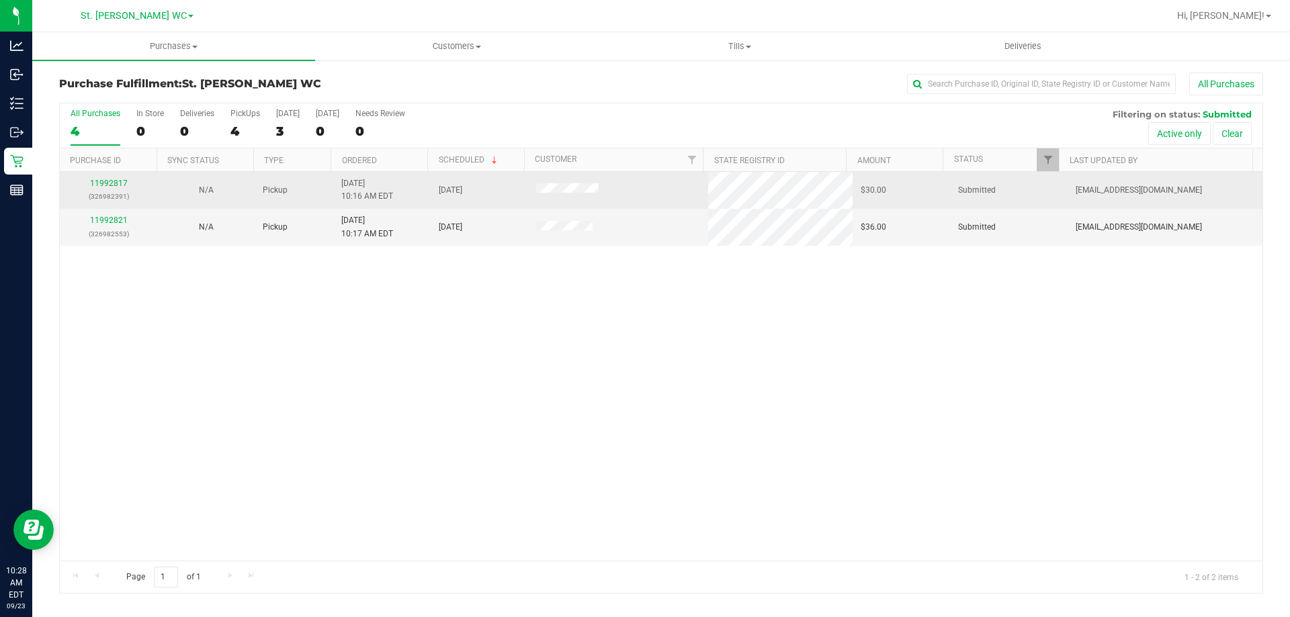
click at [94, 189] on div "11992817 (326982391)" at bounding box center [108, 190] width 81 height 26
click at [95, 187] on link "11992817" at bounding box center [109, 183] width 38 height 9
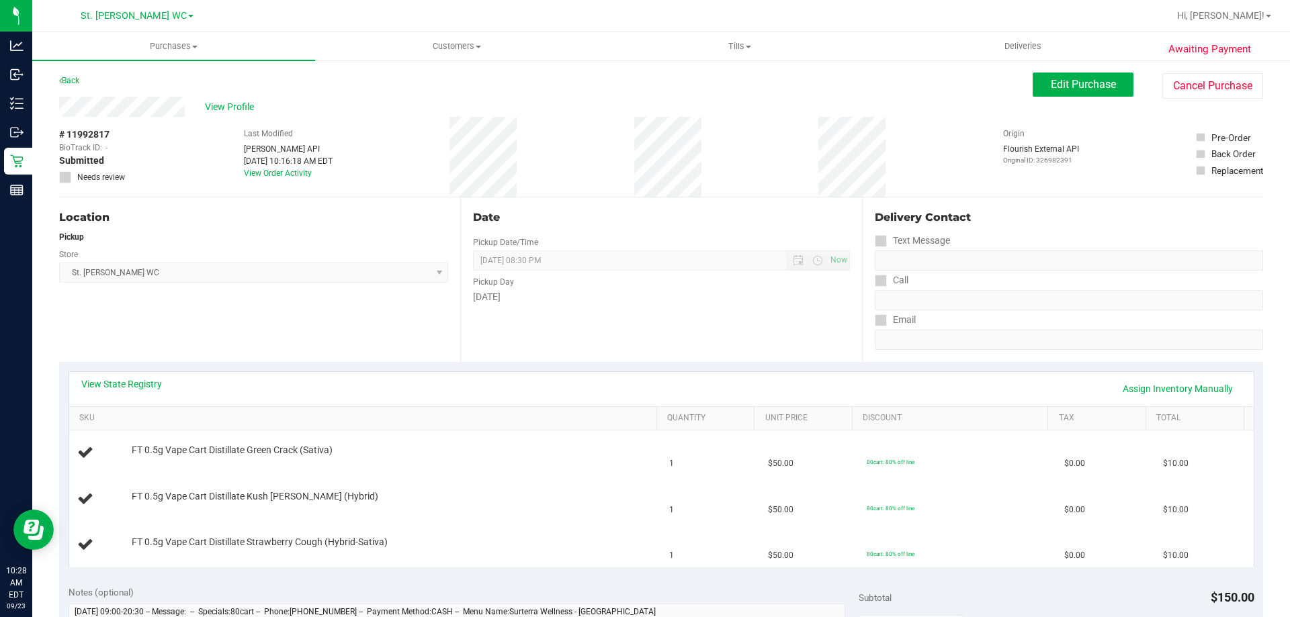
scroll to position [336, 0]
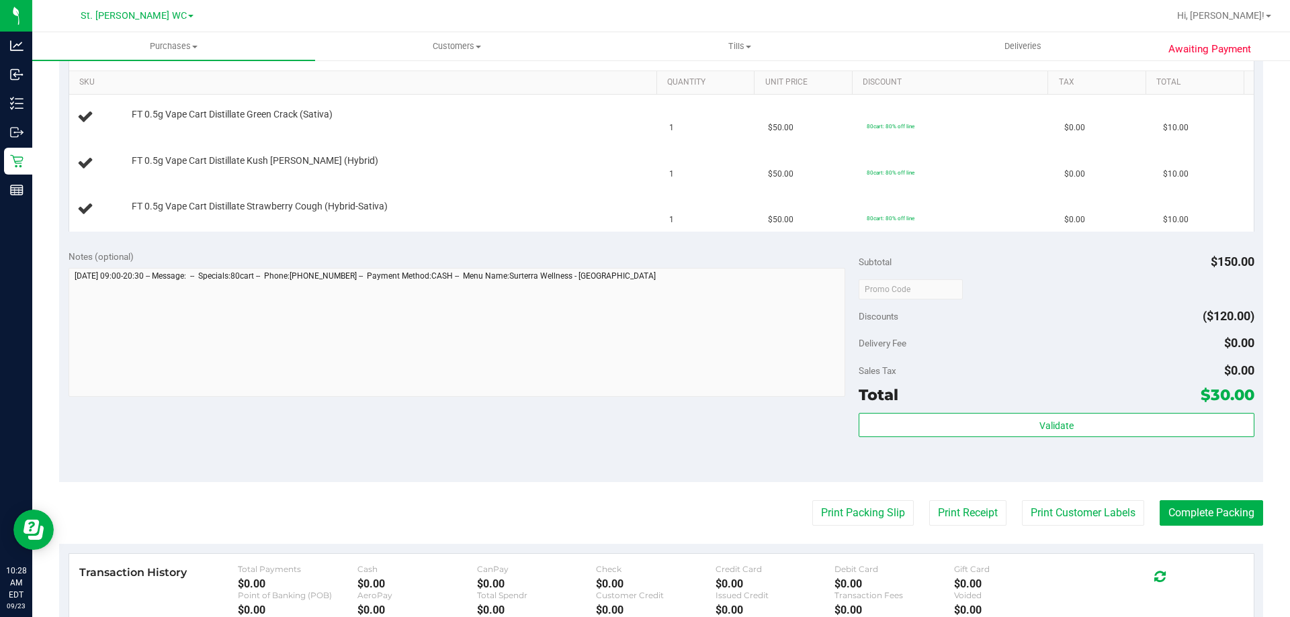
click at [852, 528] on purchase-details "Back Edit Purchase Cancel Purchase View Profile # 11992817 BioTrack ID: - Submi…" at bounding box center [661, 266] width 1204 height 1058
click at [849, 519] on button "Print Packing Slip" at bounding box center [862, 513] width 101 height 26
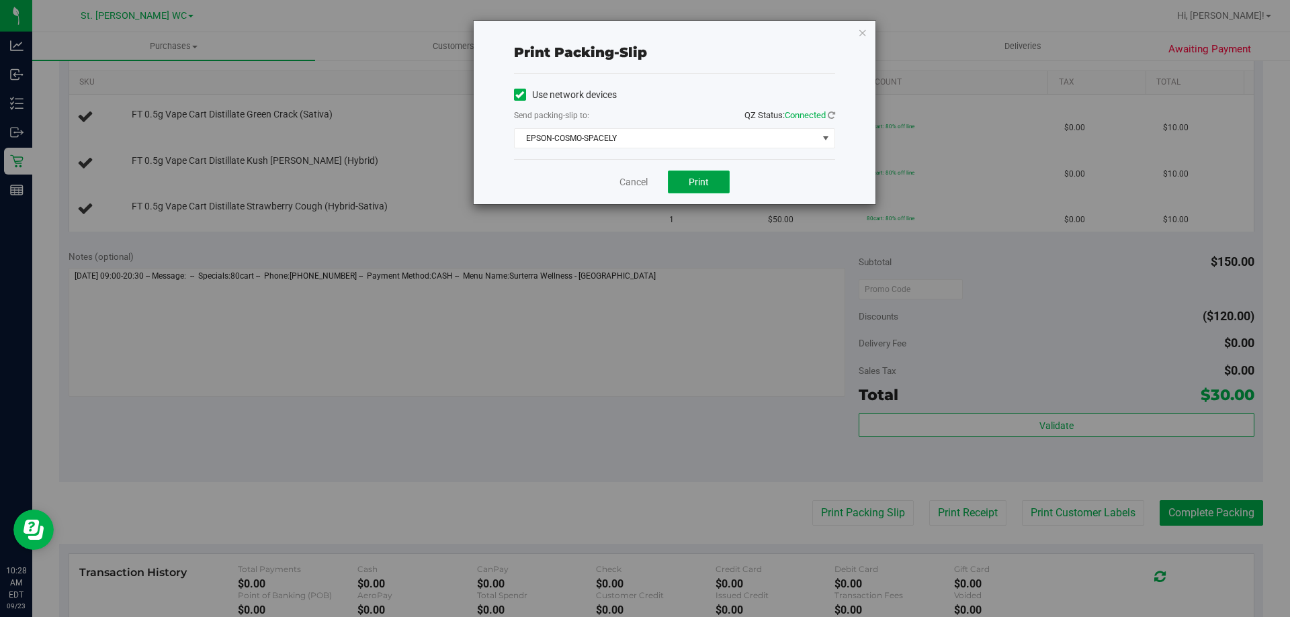
click at [700, 184] on span "Print" at bounding box center [698, 182] width 20 height 11
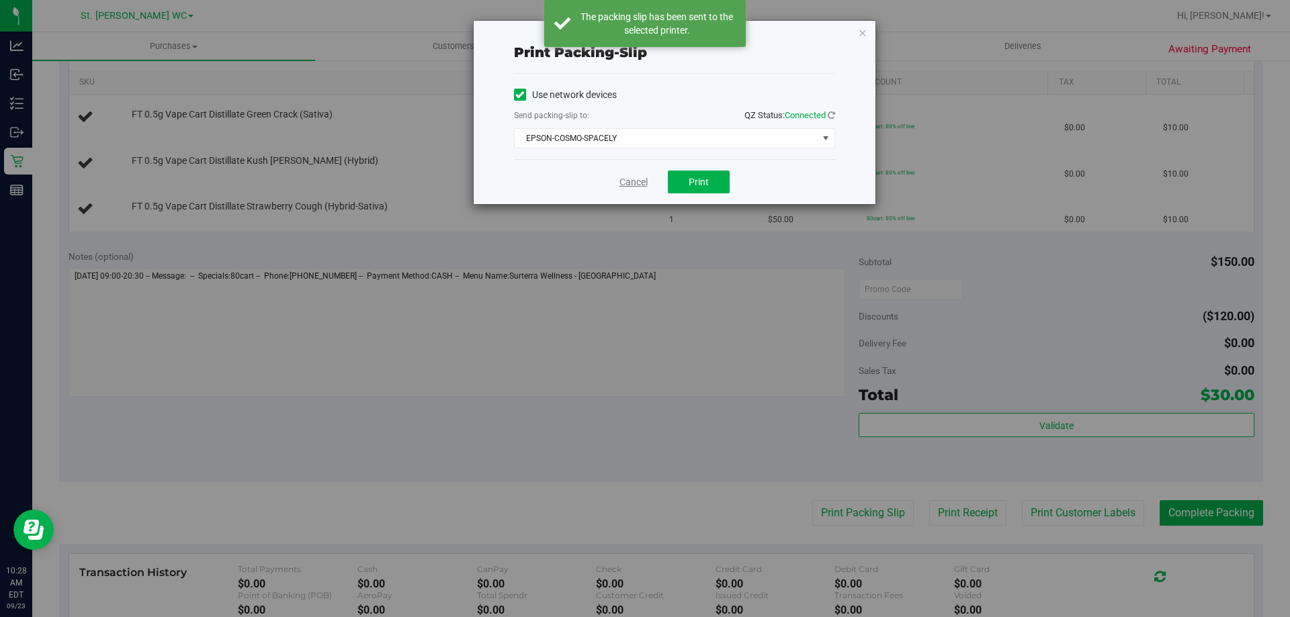
click at [625, 179] on link "Cancel" at bounding box center [633, 182] width 28 height 14
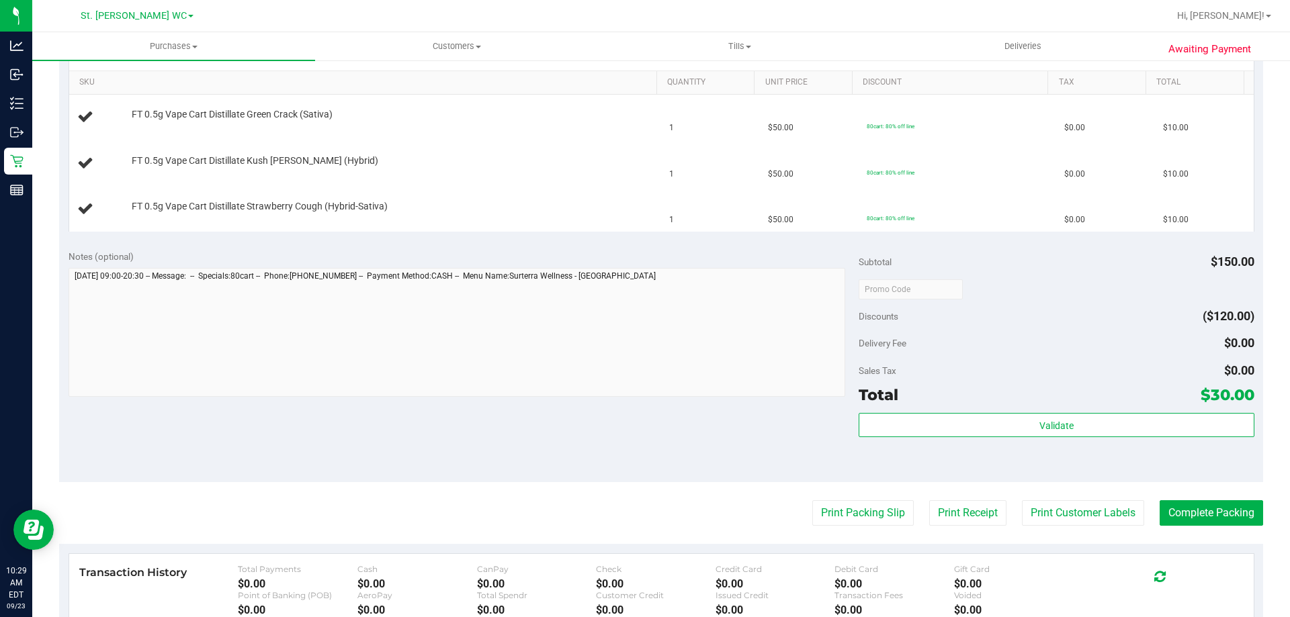
click at [812, 500] on button "Print Packing Slip" at bounding box center [862, 513] width 101 height 26
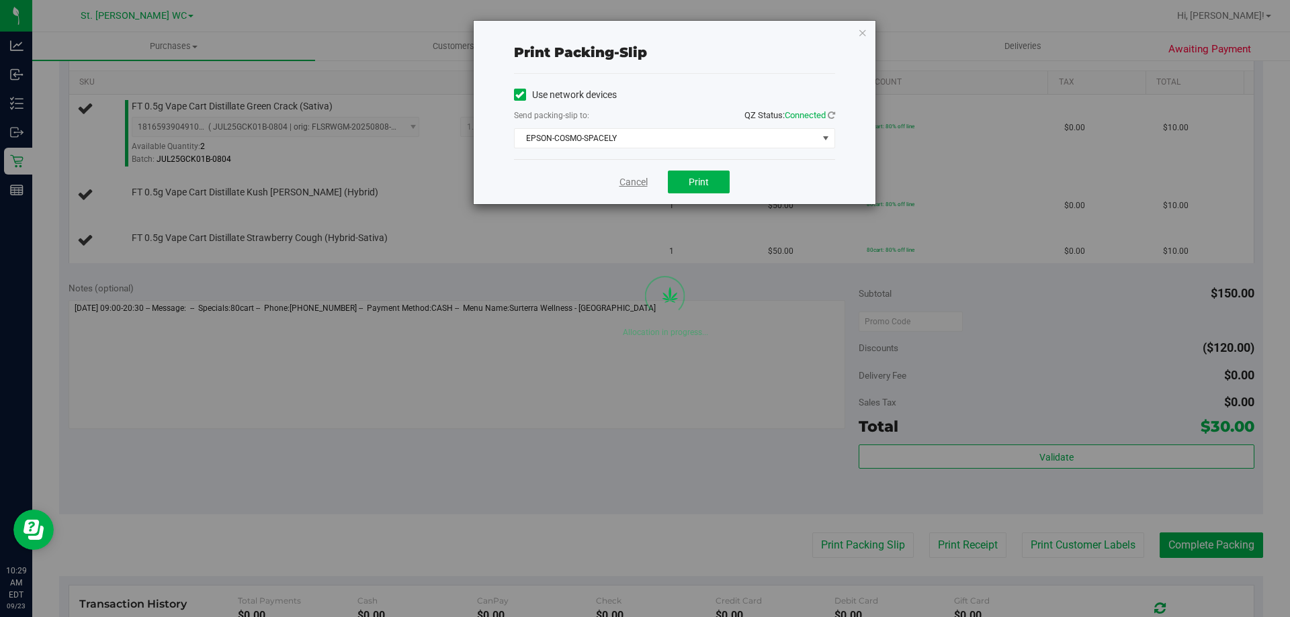
click at [632, 181] on link "Cancel" at bounding box center [633, 182] width 28 height 14
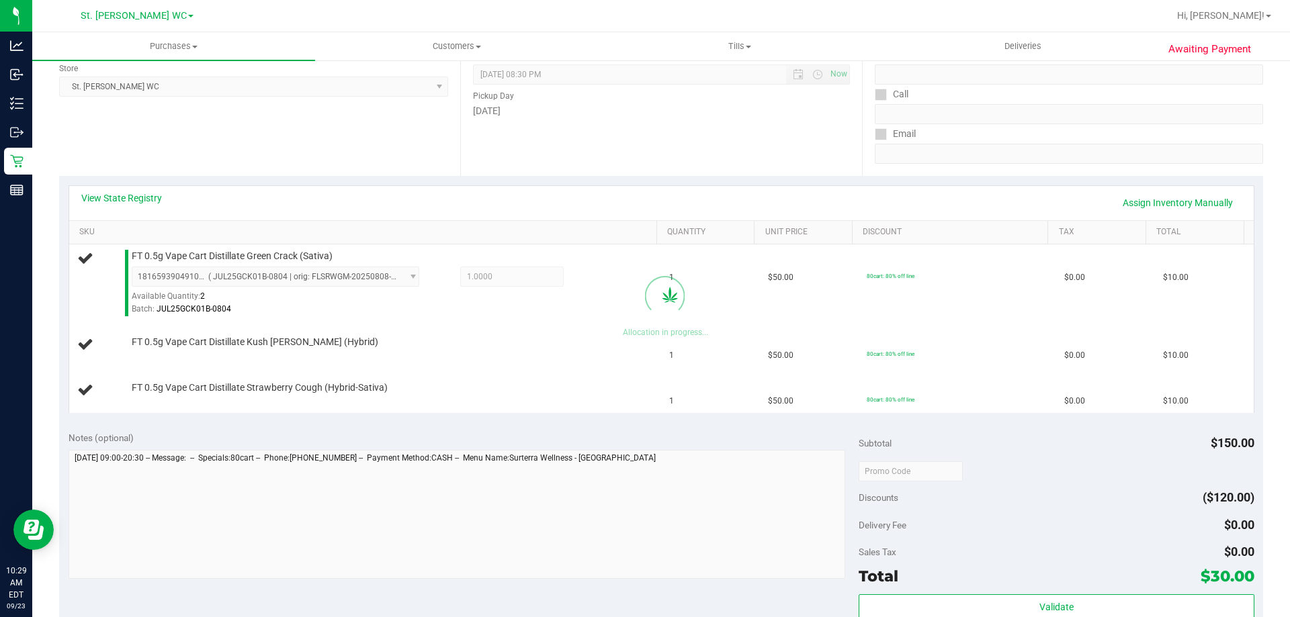
scroll to position [152, 0]
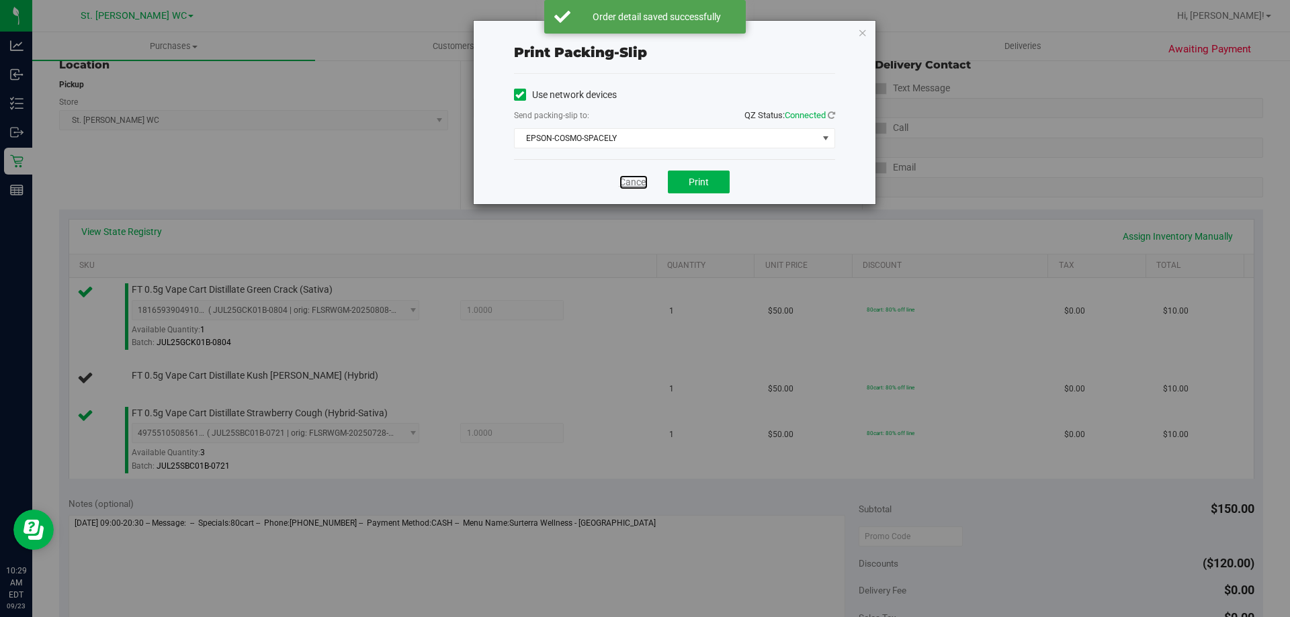
click at [637, 185] on link "Cancel" at bounding box center [633, 182] width 28 height 14
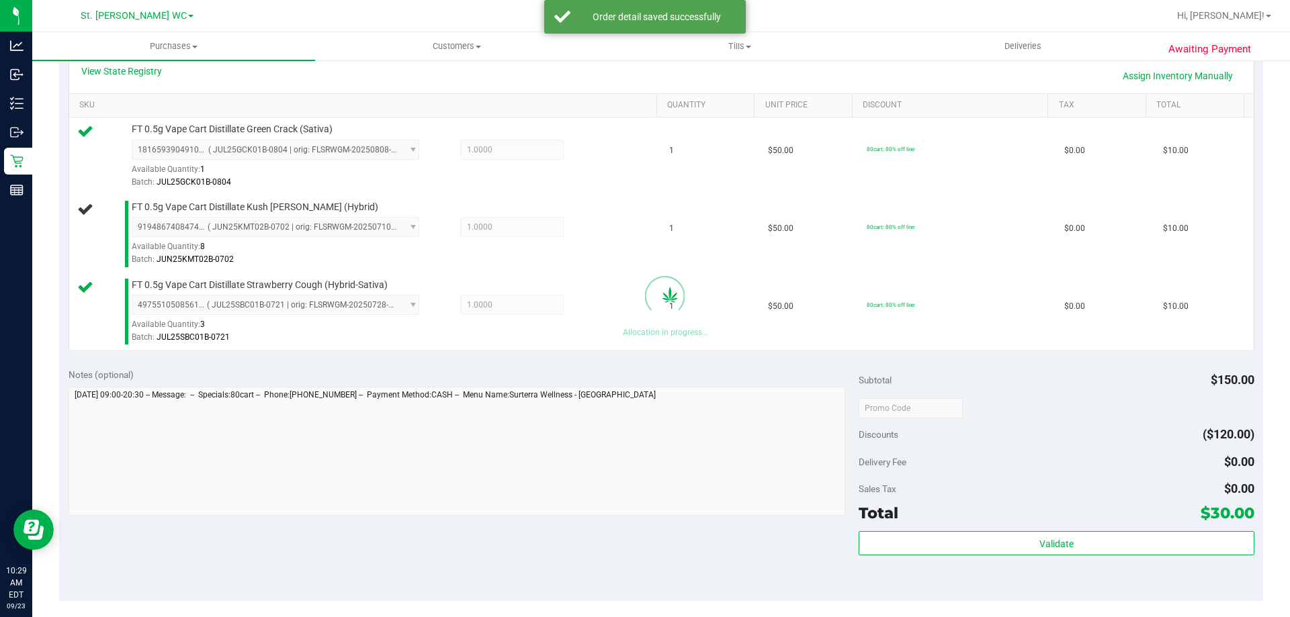
scroll to position [299, 0]
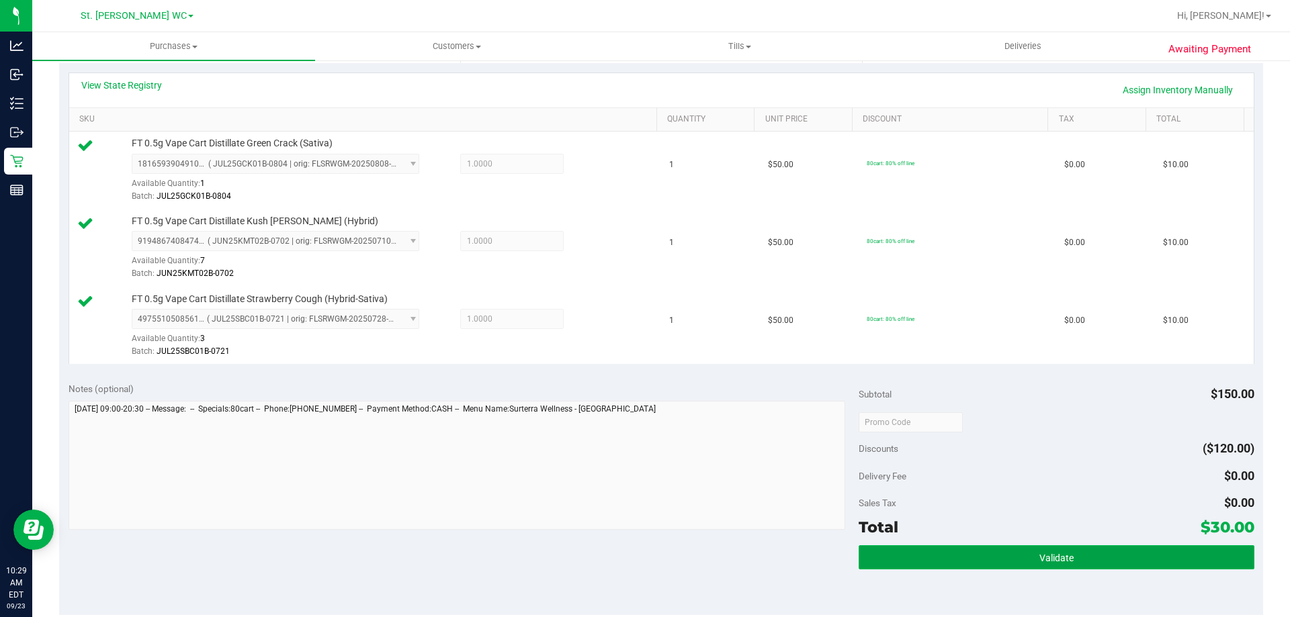
click at [1051, 551] on button "Validate" at bounding box center [1055, 557] width 395 height 24
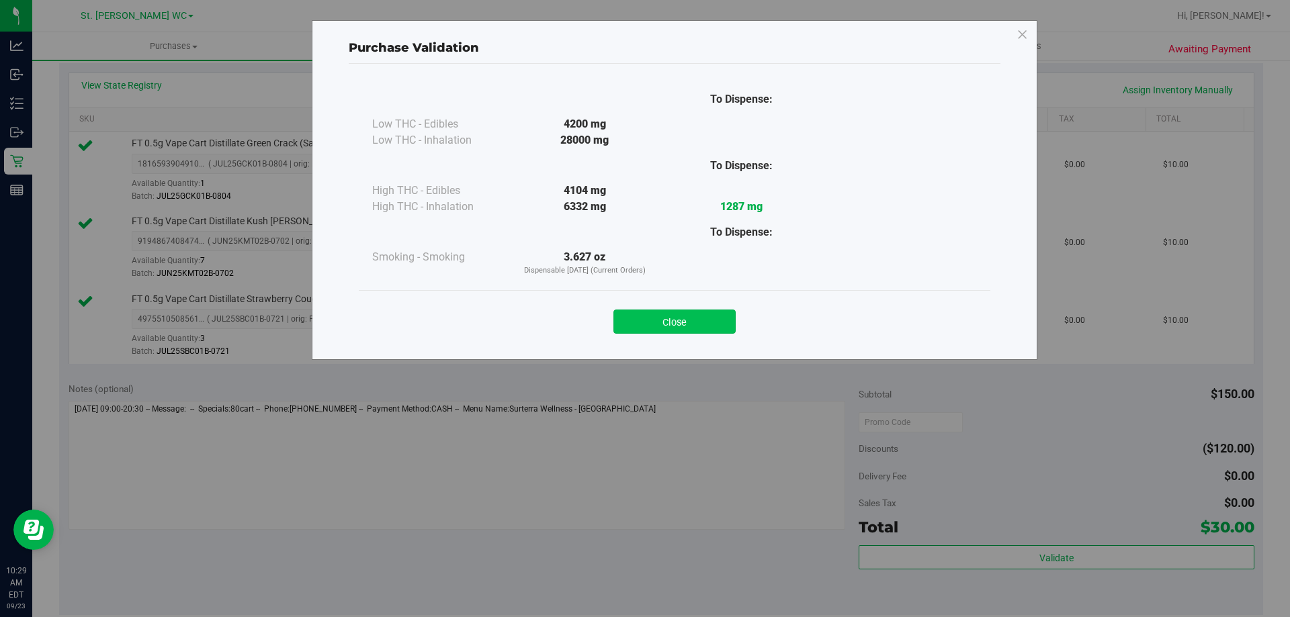
click at [662, 315] on button "Close" at bounding box center [674, 322] width 122 height 24
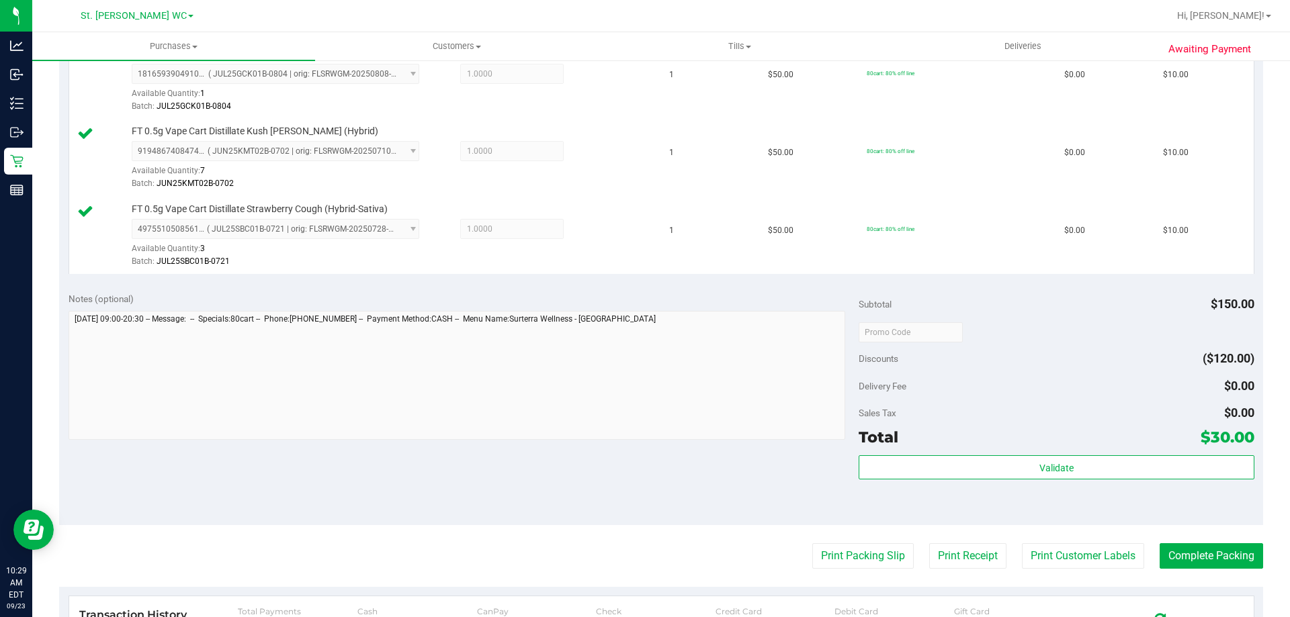
scroll to position [500, 0]
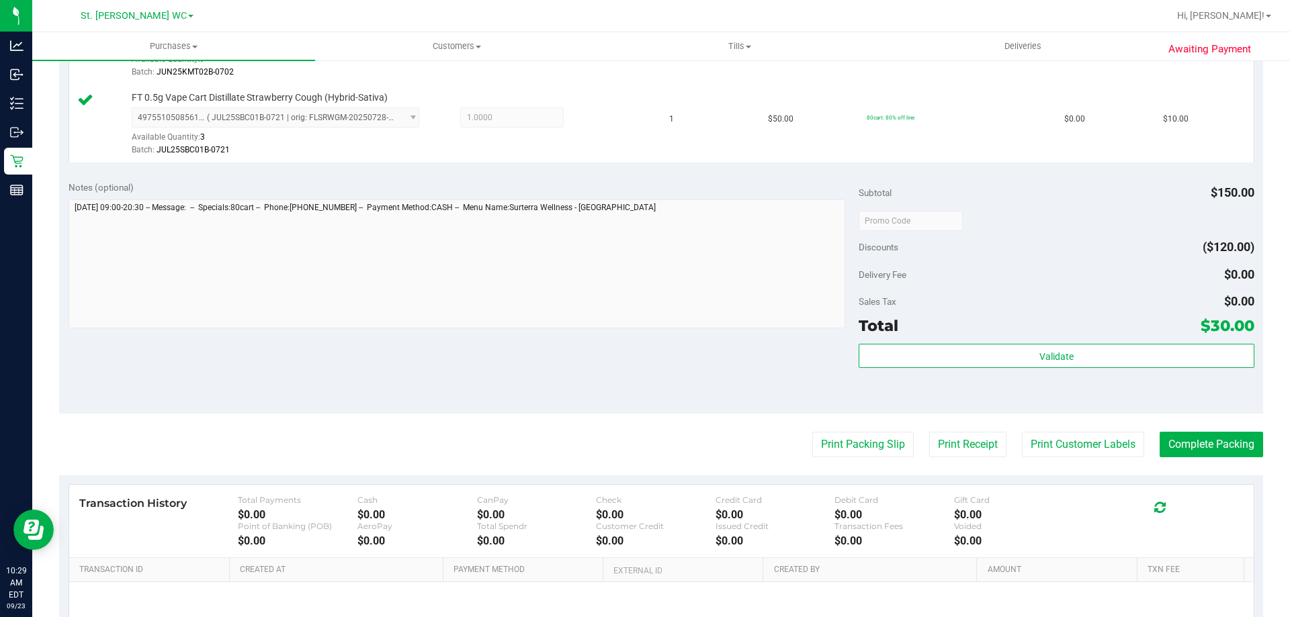
click at [1048, 426] on purchase-details "Back Edit Purchase Cancel Purchase View Profile # 11992817 BioTrack ID: - Submi…" at bounding box center [661, 149] width 1204 height 1155
click at [1046, 437] on button "Print Customer Labels" at bounding box center [1083, 445] width 122 height 26
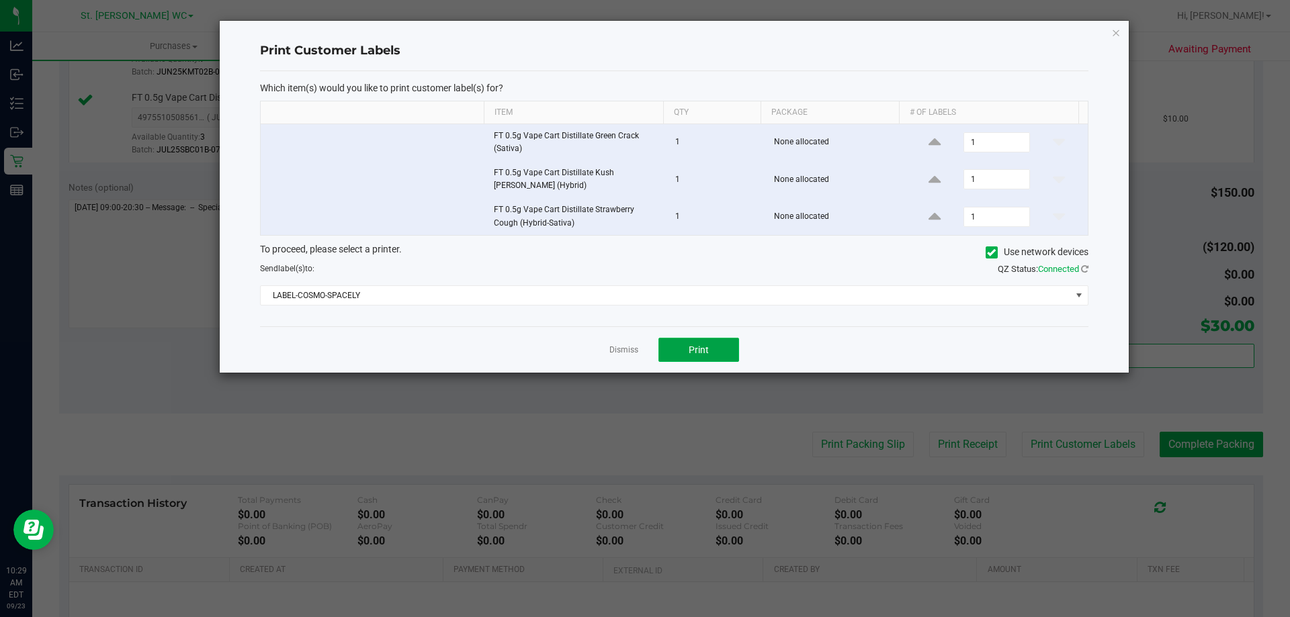
click at [673, 348] on button "Print" at bounding box center [698, 350] width 81 height 24
click at [613, 349] on div at bounding box center [674, 197] width 909 height 352
click at [614, 351] on link "Dismiss" at bounding box center [623, 350] width 29 height 11
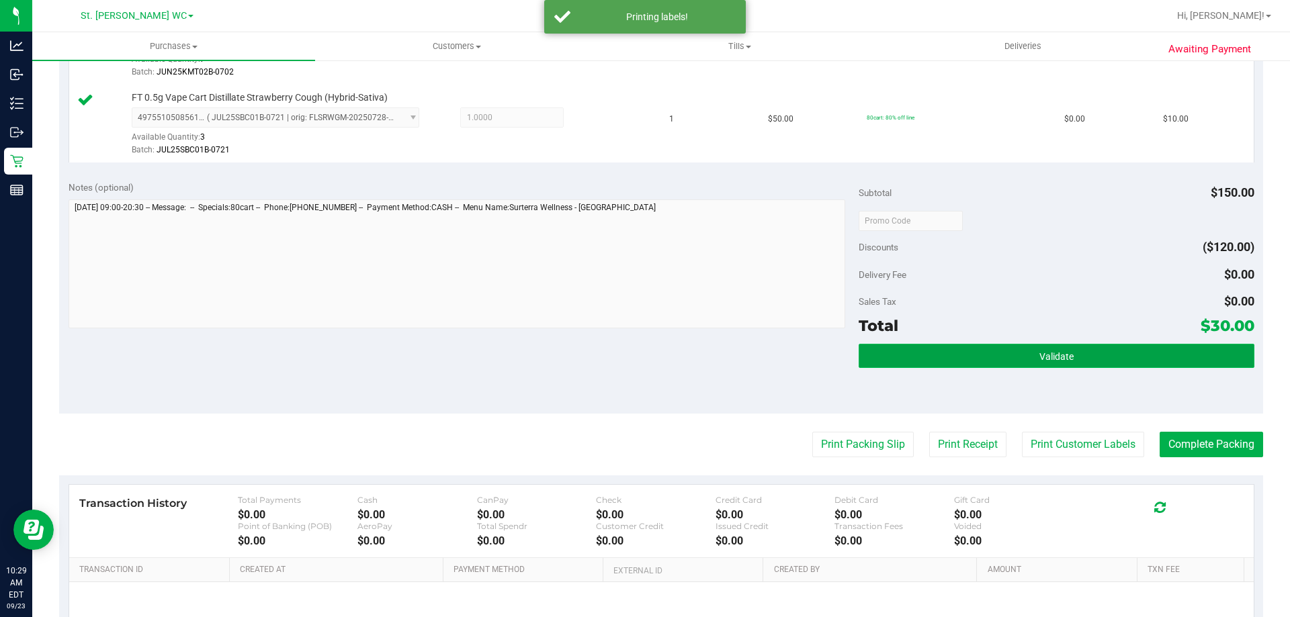
click at [894, 353] on button "Validate" at bounding box center [1055, 356] width 395 height 24
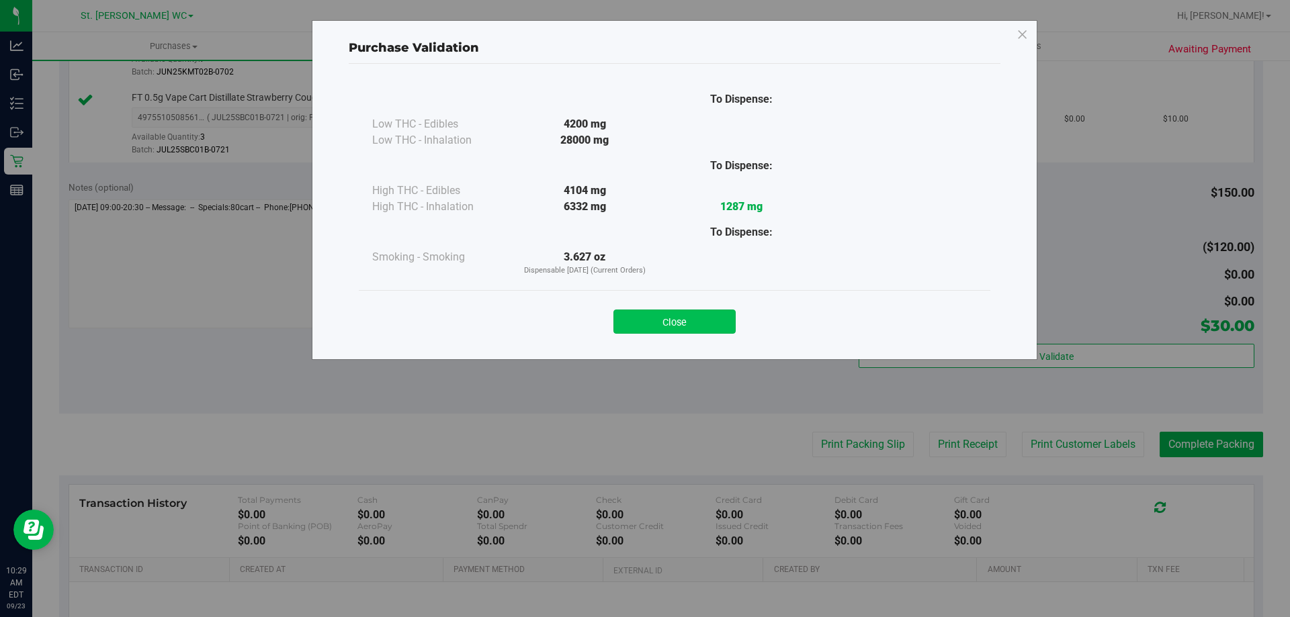
click at [715, 310] on button "Close" at bounding box center [674, 322] width 122 height 24
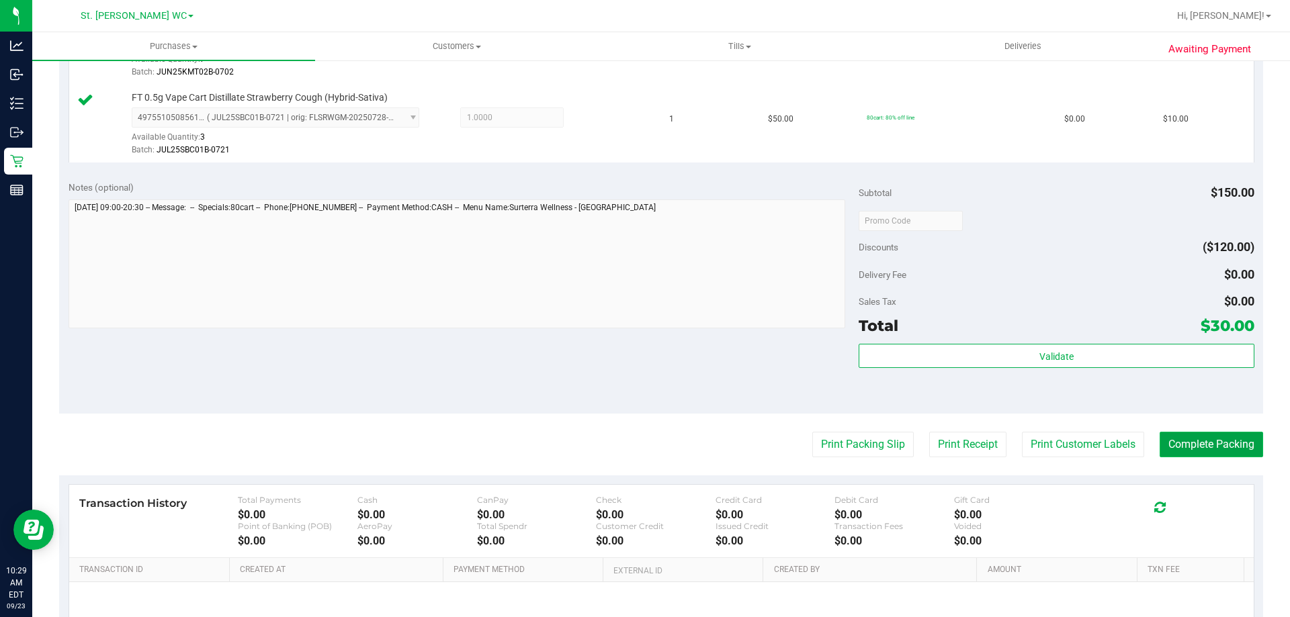
click at [1200, 445] on button "Complete Packing" at bounding box center [1210, 445] width 103 height 26
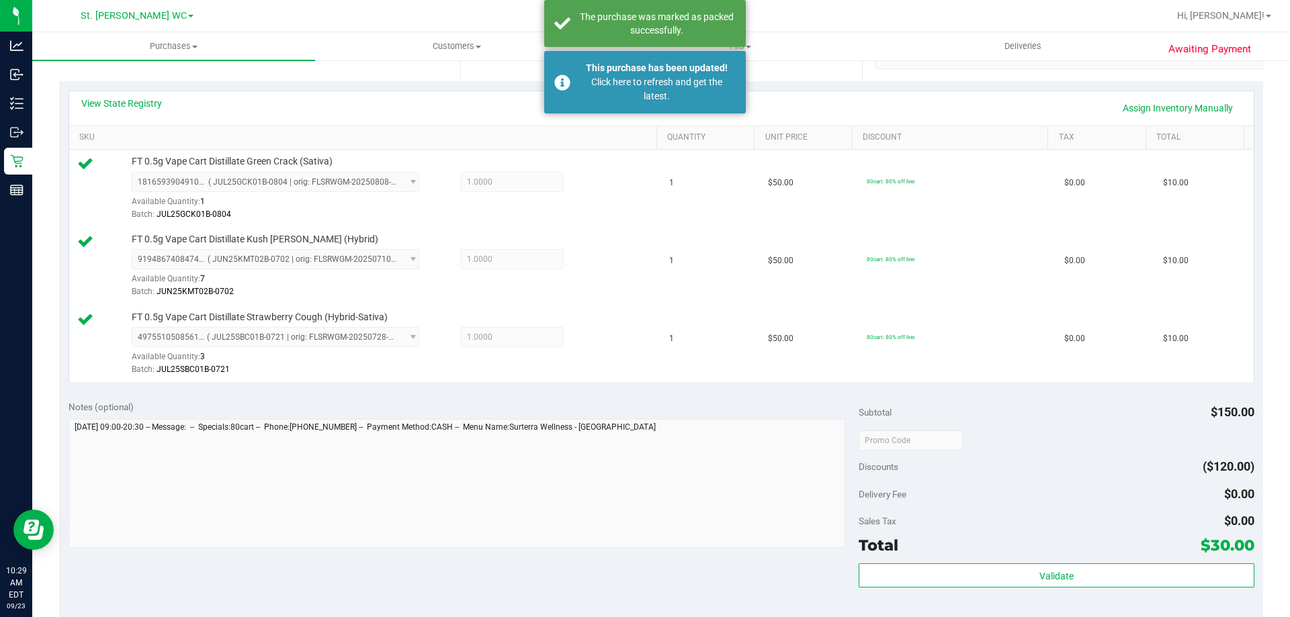
scroll to position [403, 0]
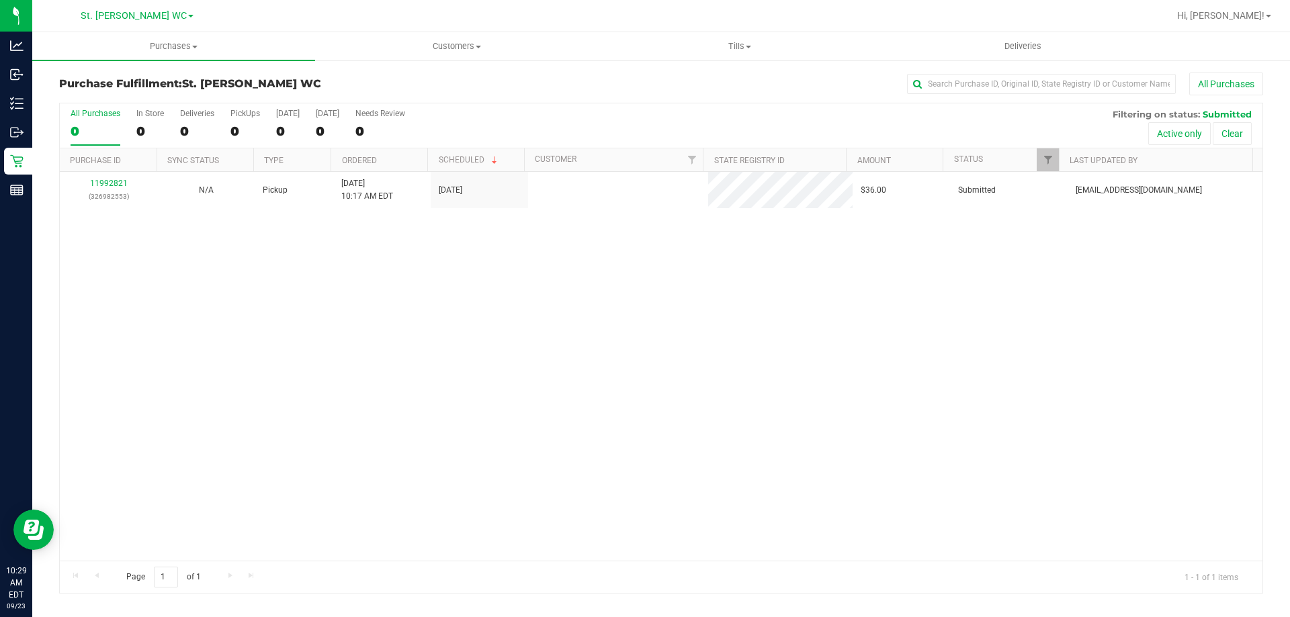
click at [110, 189] on div "11992821 (326982553)" at bounding box center [108, 190] width 81 height 26
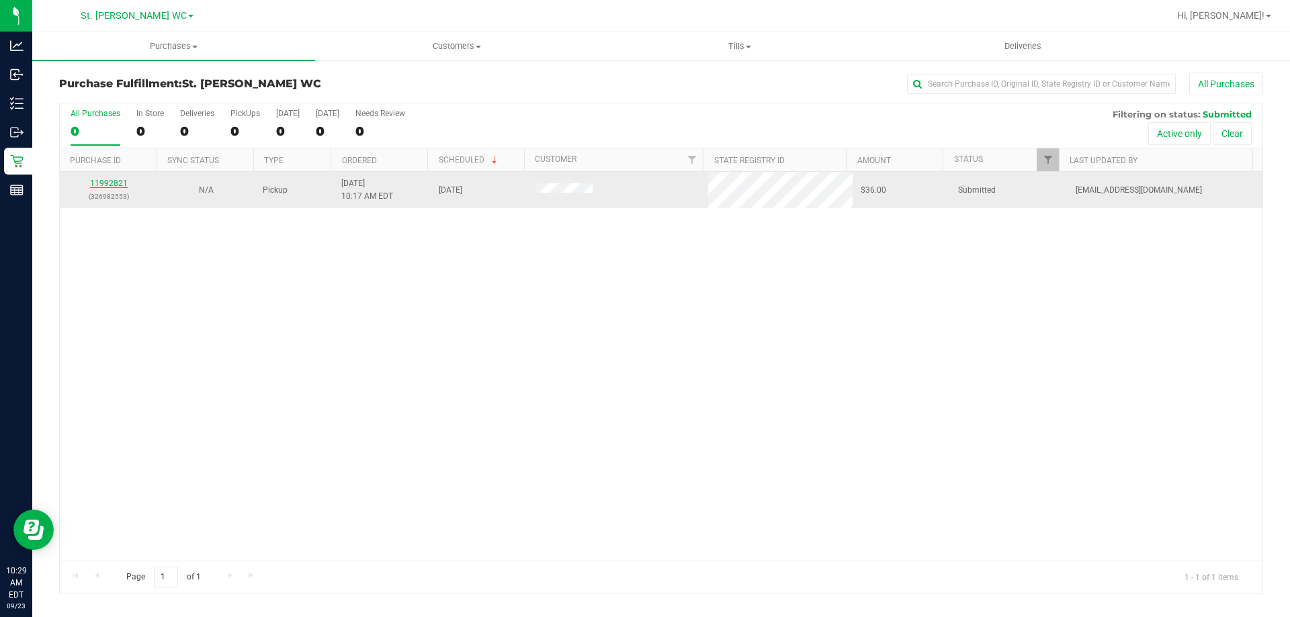
click at [109, 181] on link "11992821" at bounding box center [109, 183] width 38 height 9
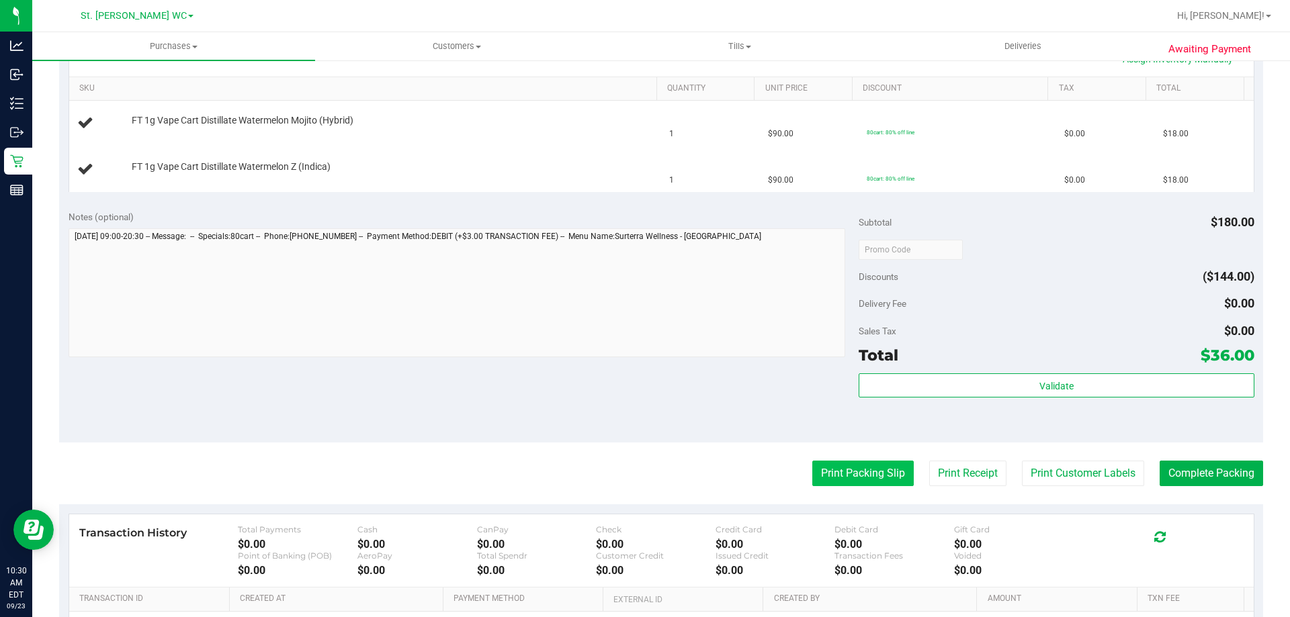
scroll to position [336, 0]
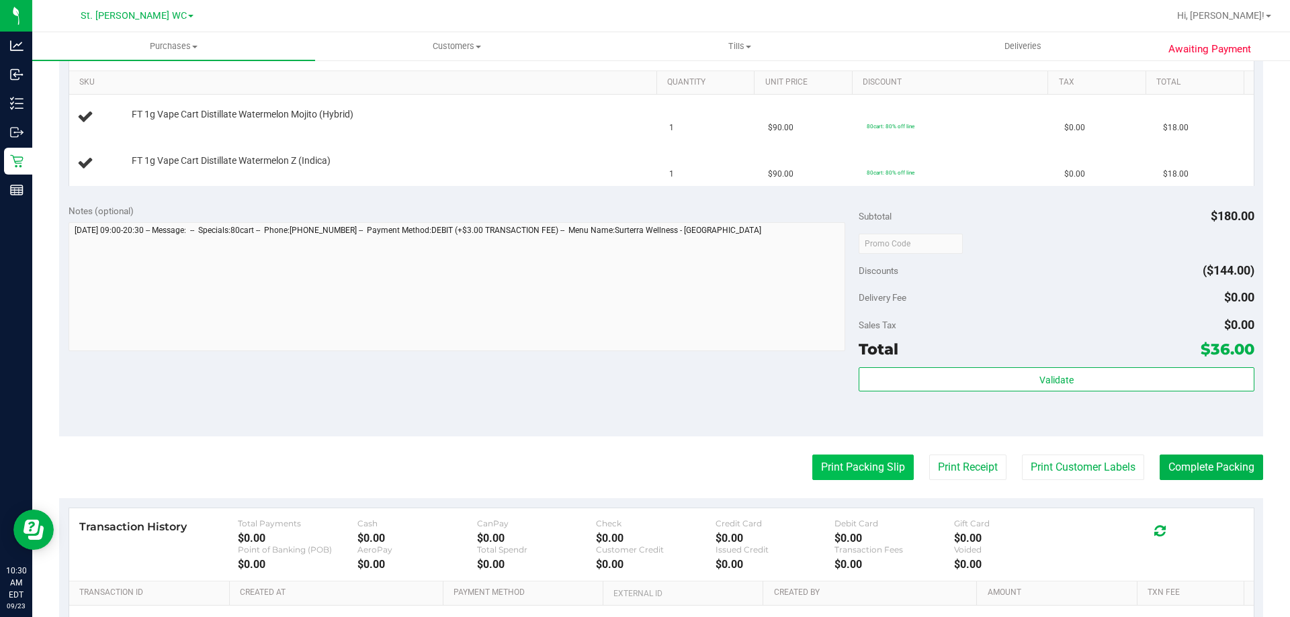
click at [875, 469] on button "Print Packing Slip" at bounding box center [862, 468] width 101 height 26
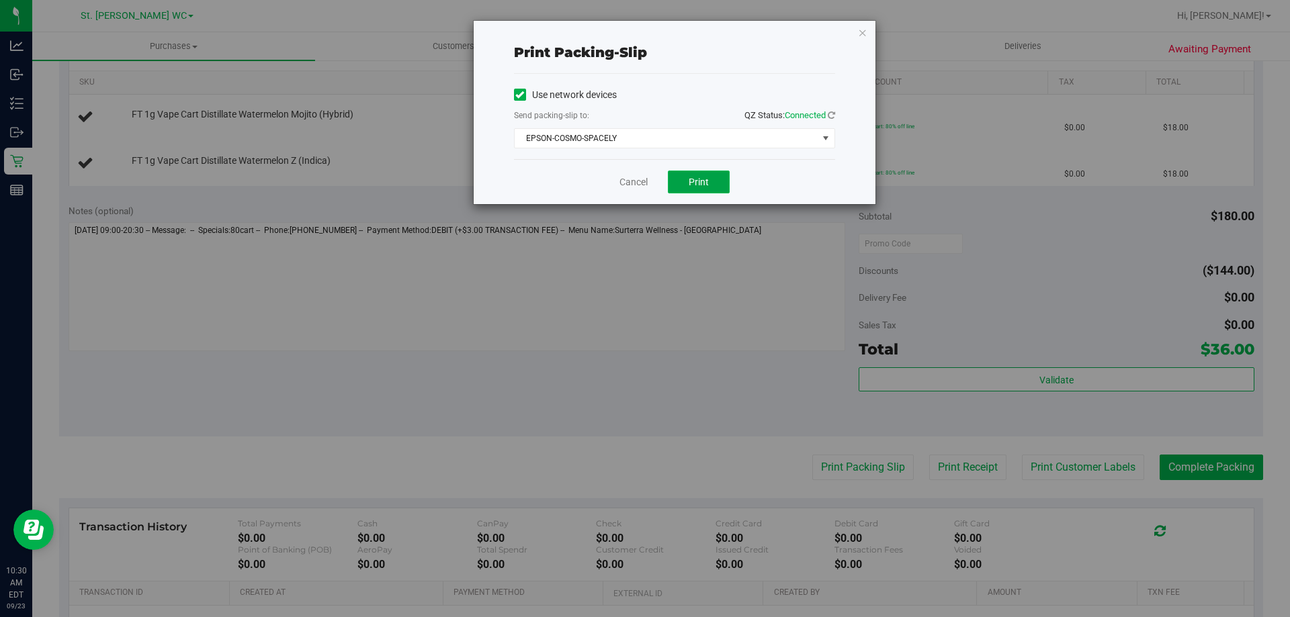
click at [701, 179] on span "Print" at bounding box center [698, 182] width 20 height 11
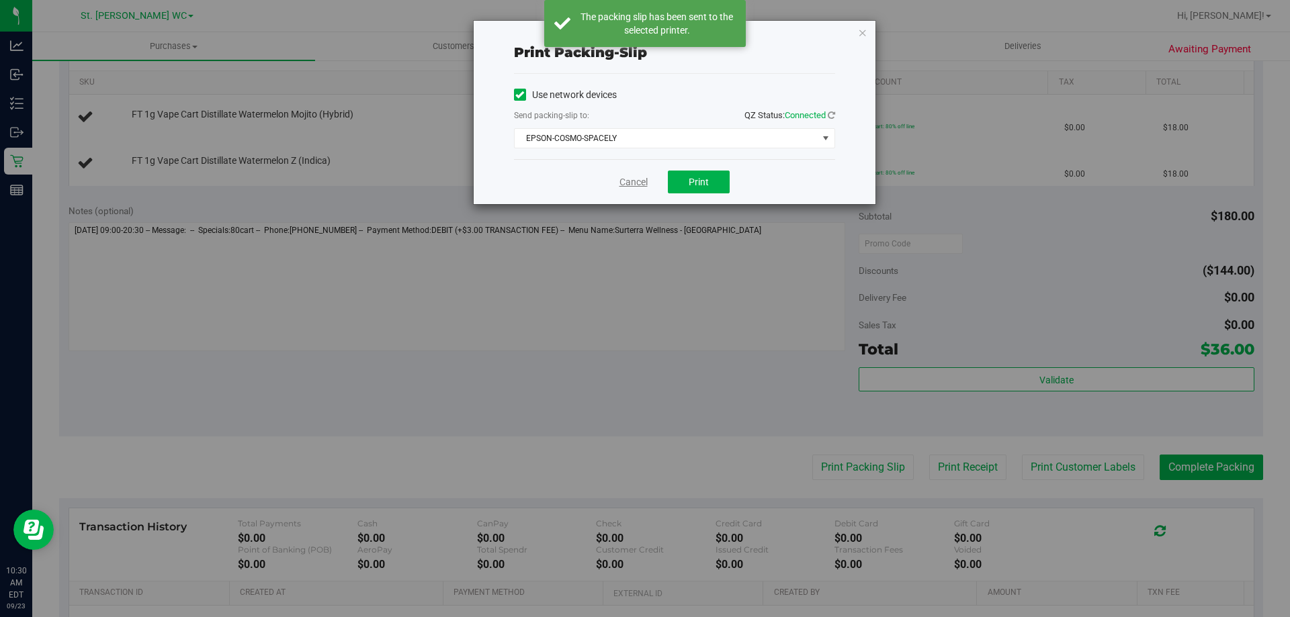
click at [635, 179] on link "Cancel" at bounding box center [633, 182] width 28 height 14
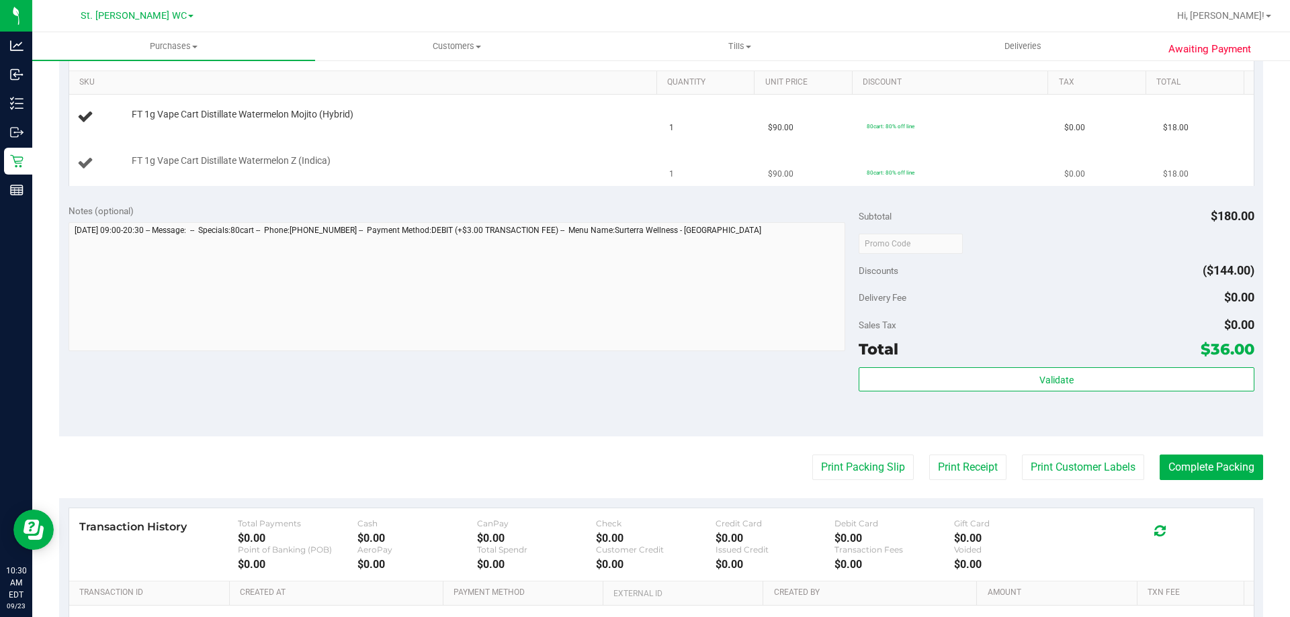
click at [812, 455] on button "Print Packing Slip" at bounding box center [862, 468] width 101 height 26
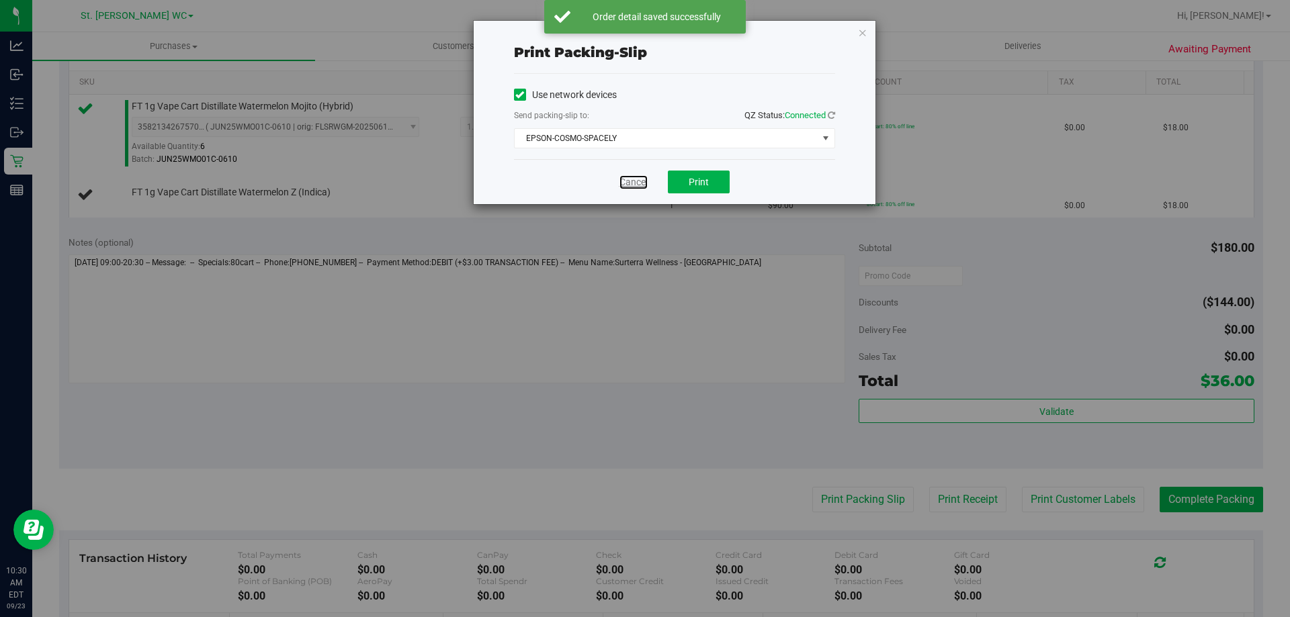
click at [635, 179] on link "Cancel" at bounding box center [633, 182] width 28 height 14
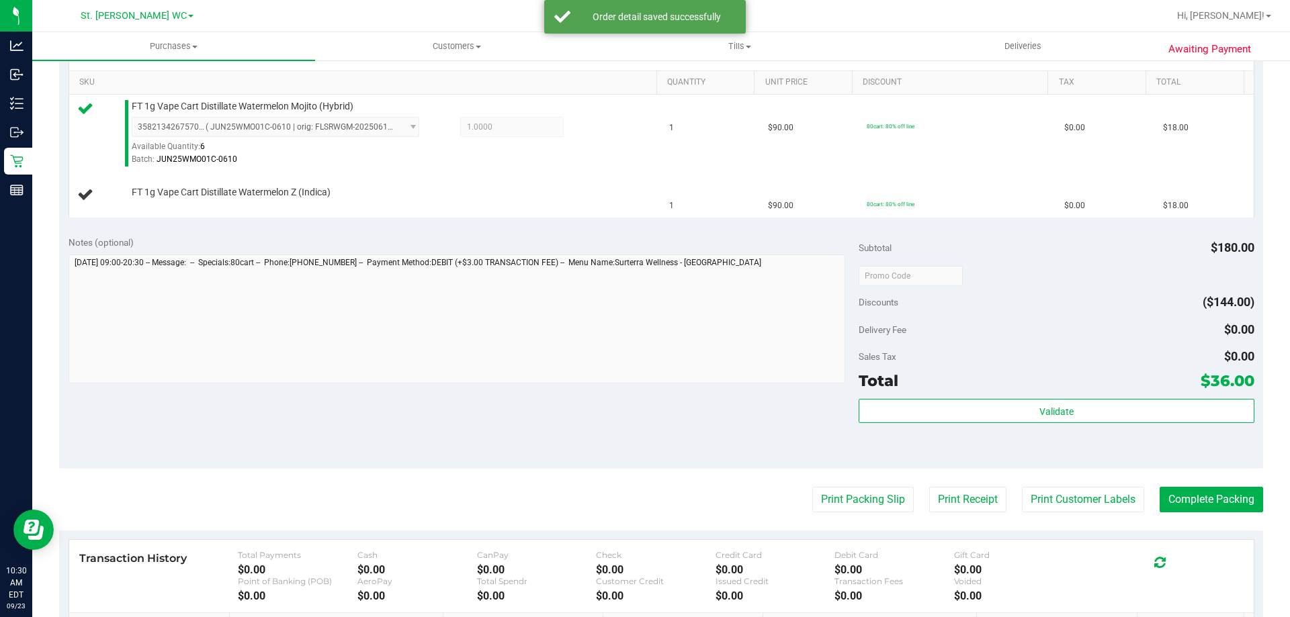
click at [812, 487] on button "Print Packing Slip" at bounding box center [862, 500] width 101 height 26
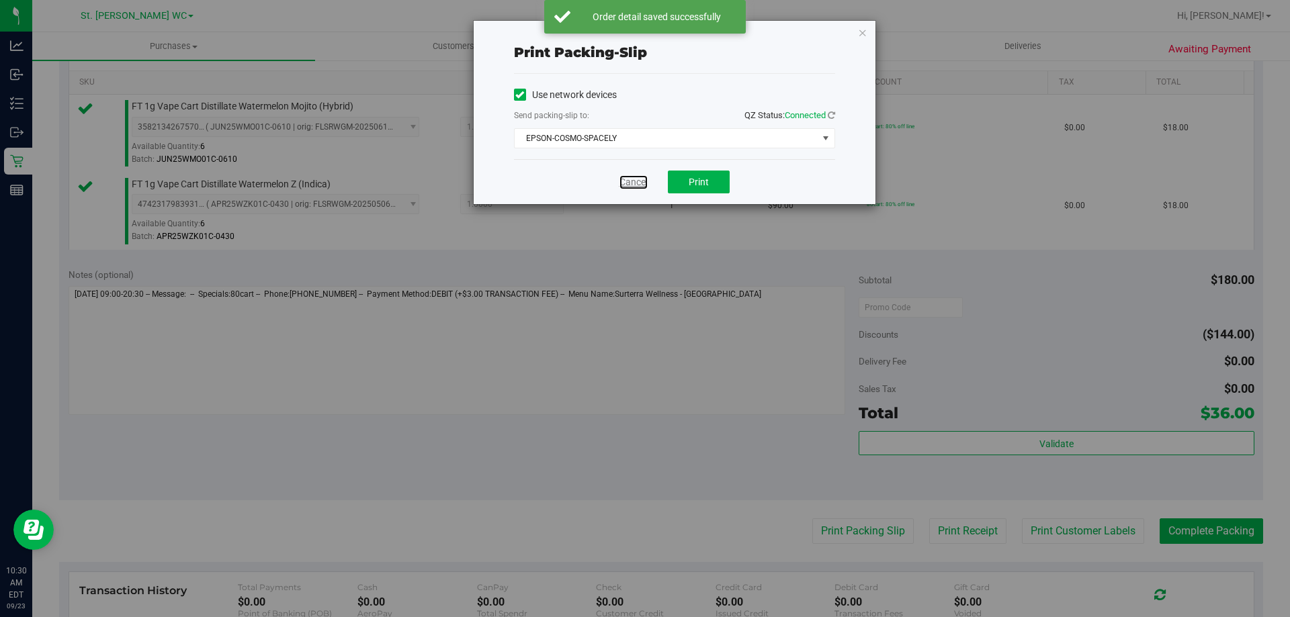
click at [635, 179] on link "Cancel" at bounding box center [633, 182] width 28 height 14
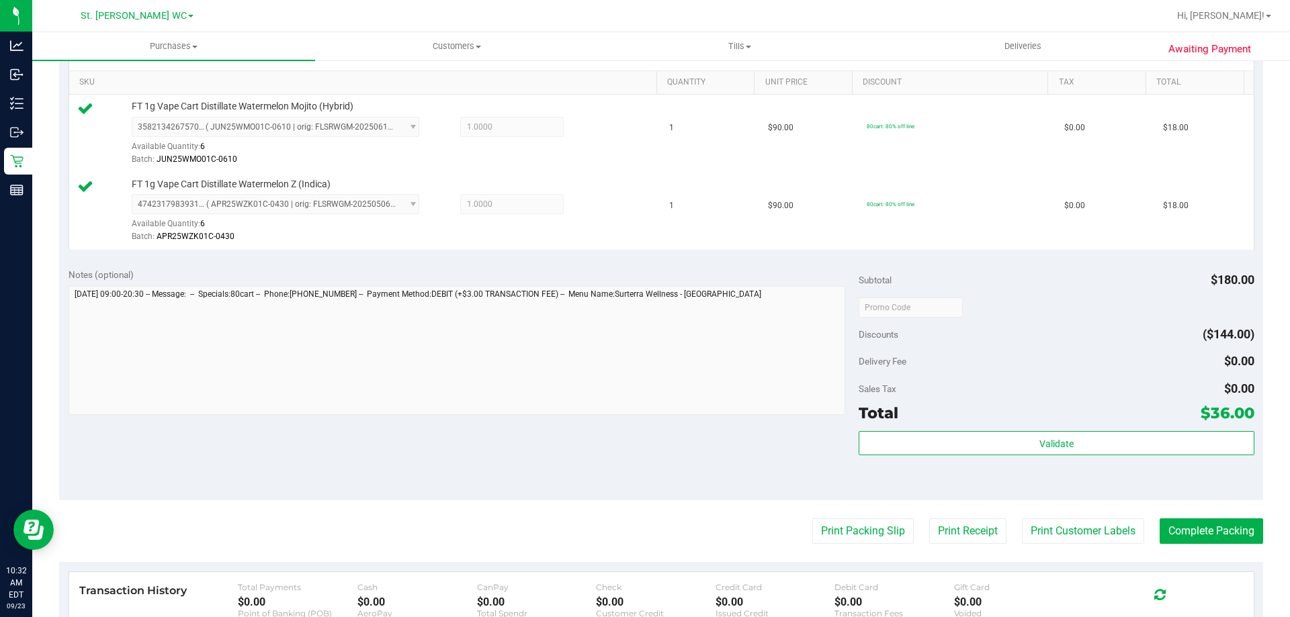
click at [1081, 463] on div "Validate" at bounding box center [1055, 461] width 395 height 60
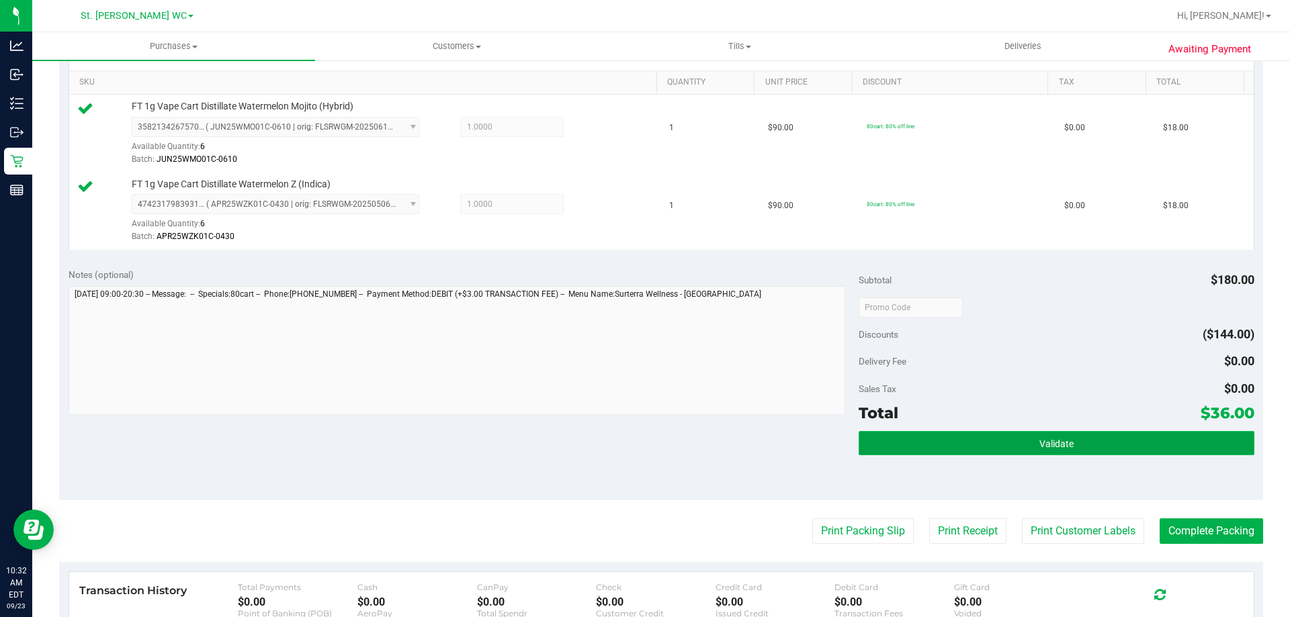
click at [1084, 449] on button "Validate" at bounding box center [1055, 443] width 395 height 24
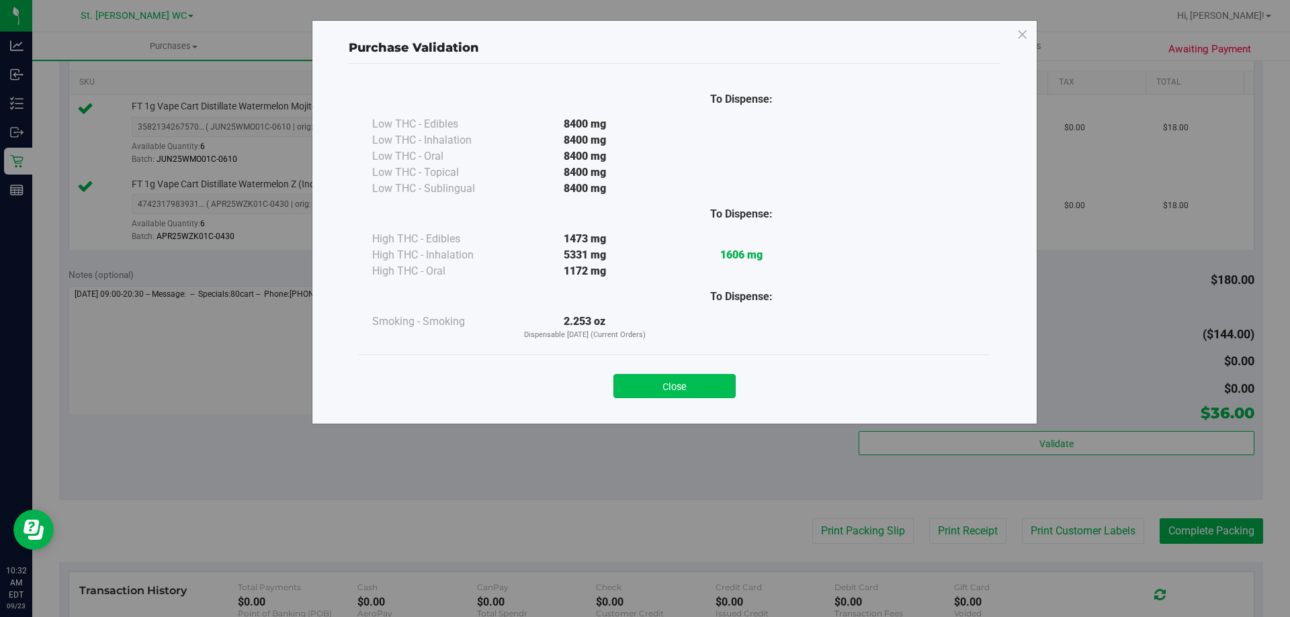
click at [677, 392] on button "Close" at bounding box center [674, 386] width 122 height 24
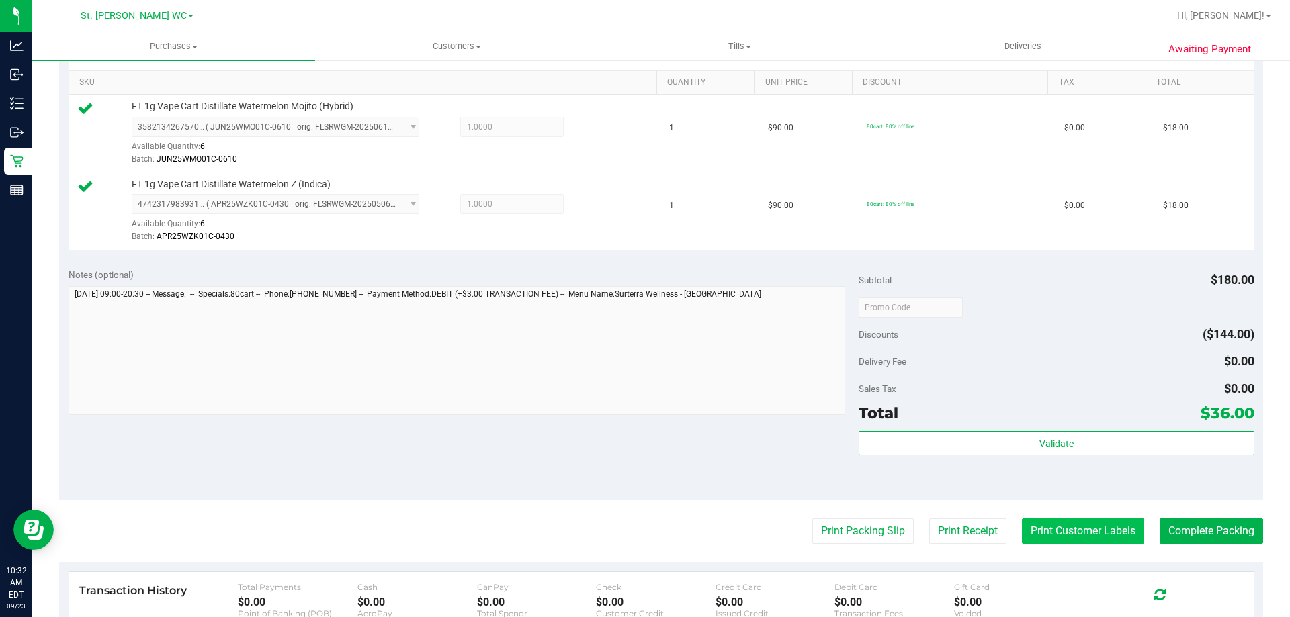
click at [1045, 525] on button "Print Customer Labels" at bounding box center [1083, 532] width 122 height 26
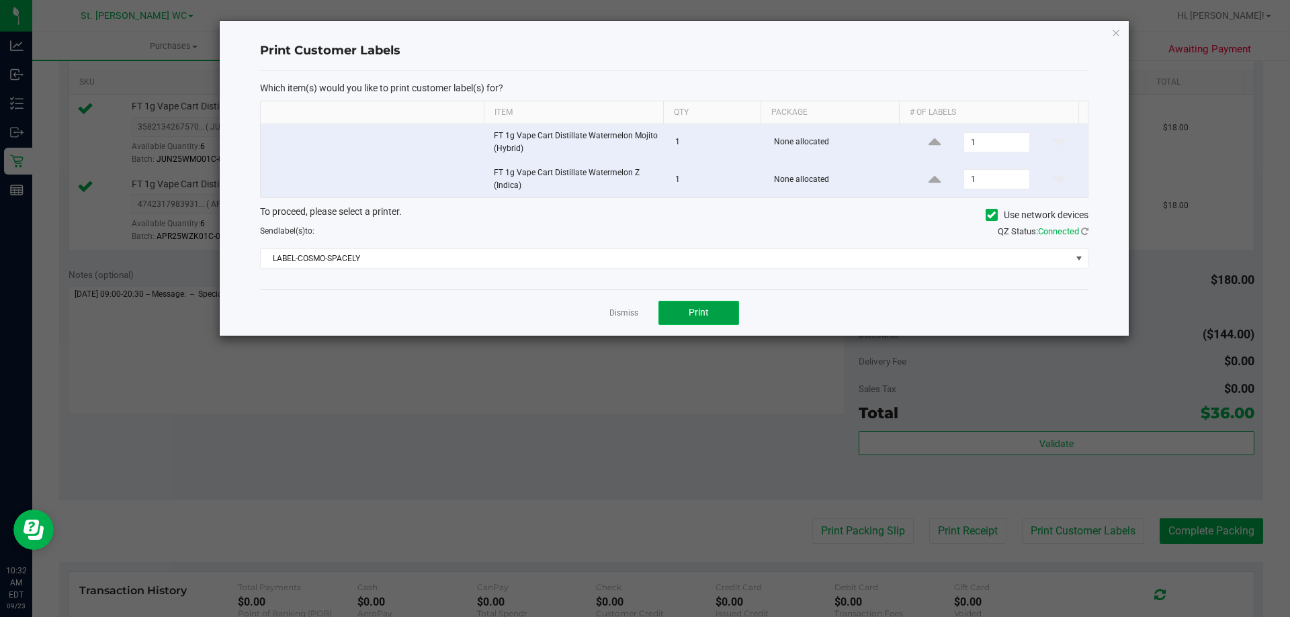
click at [720, 315] on button "Print" at bounding box center [698, 313] width 81 height 24
click at [627, 311] on link "Dismiss" at bounding box center [623, 313] width 29 height 11
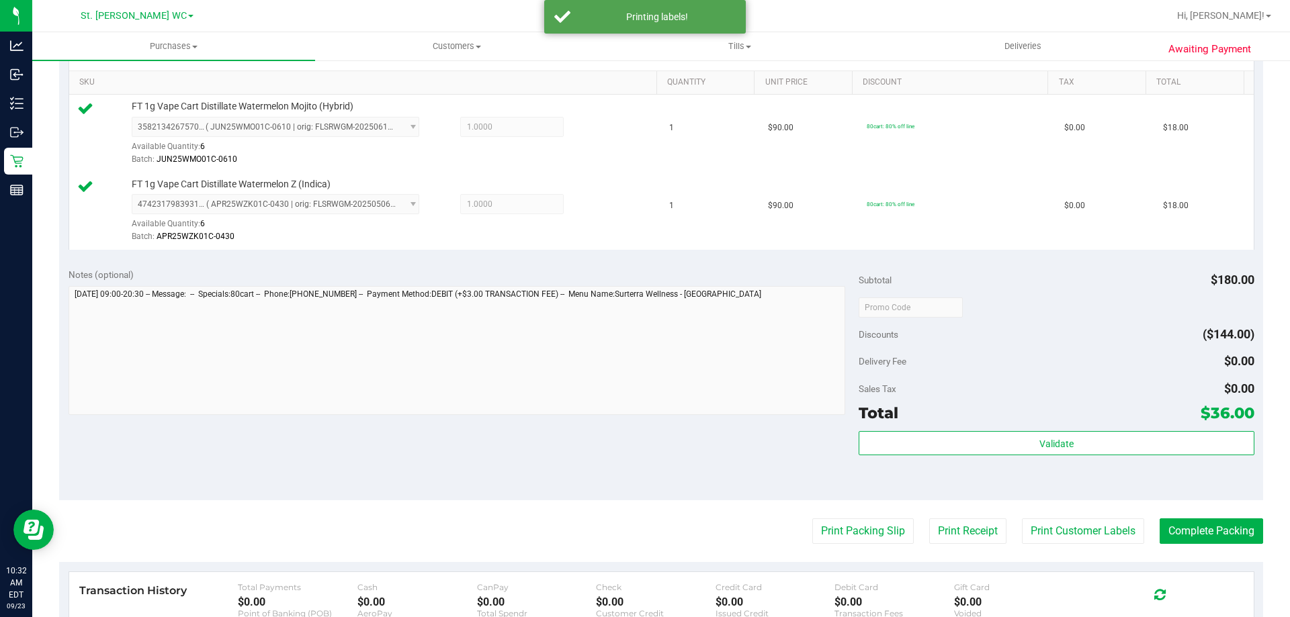
click at [1012, 464] on div "Validate" at bounding box center [1055, 461] width 395 height 60
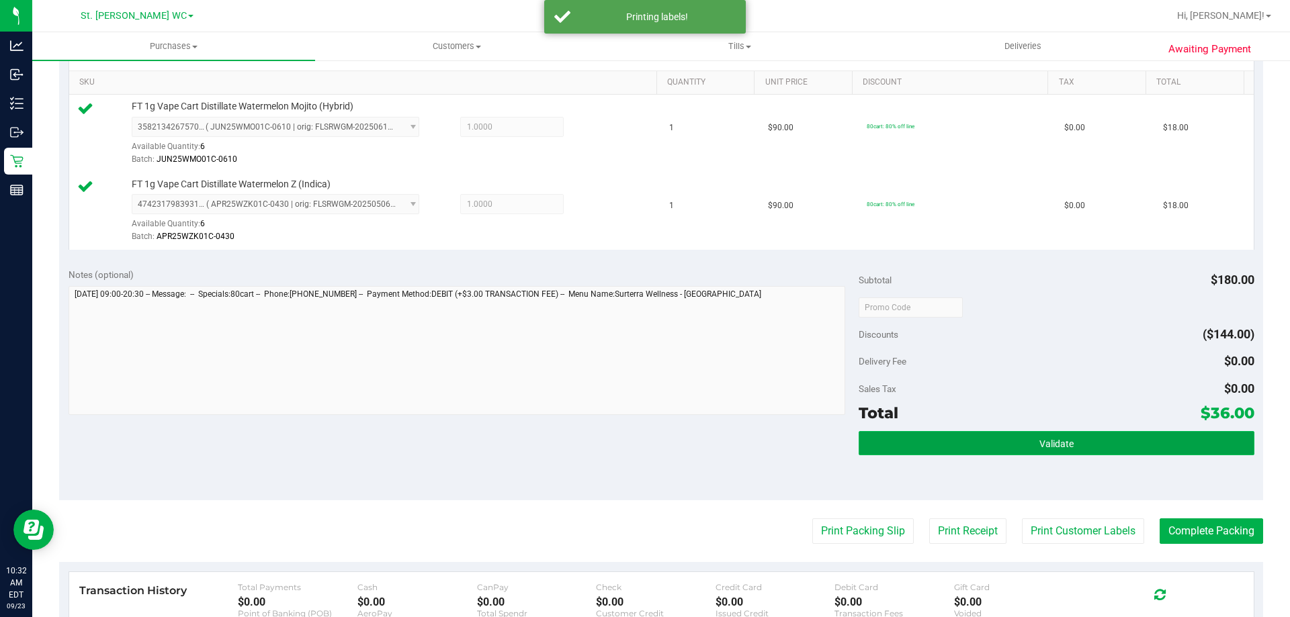
click at [1009, 437] on button "Validate" at bounding box center [1055, 443] width 395 height 24
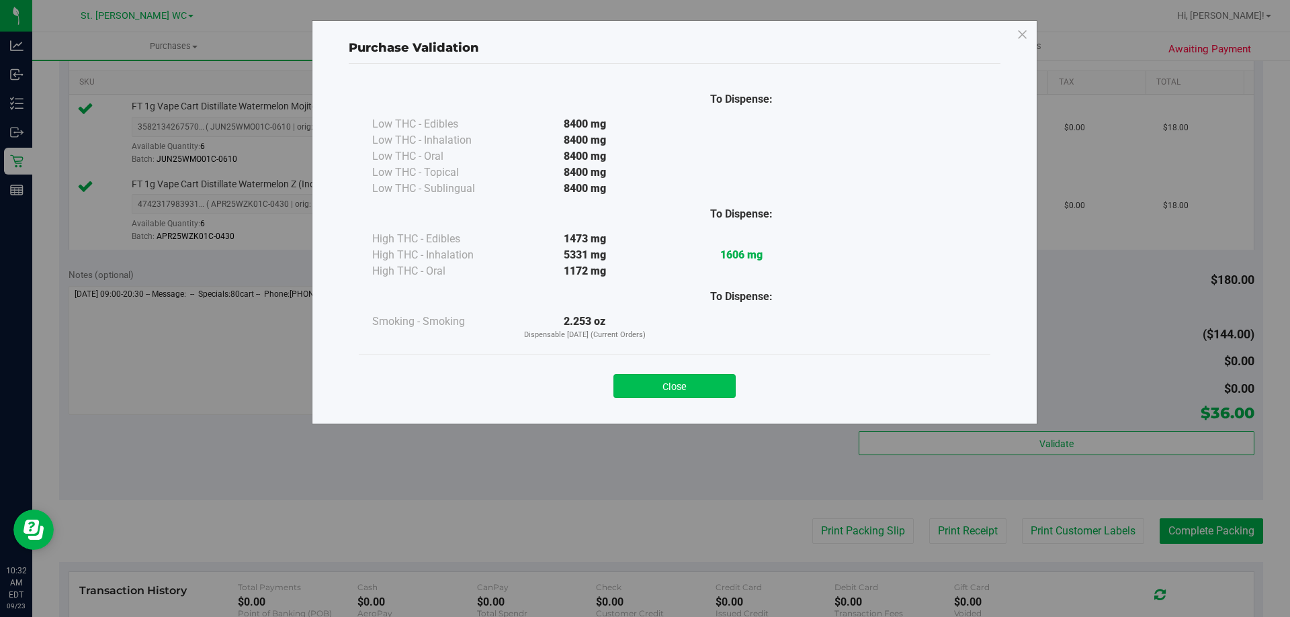
drag, startPoint x: 680, startPoint y: 356, endPoint x: 686, endPoint y: 378, distance: 22.8
click at [682, 357] on div "Close" at bounding box center [674, 382] width 631 height 54
click at [686, 379] on button "Close" at bounding box center [674, 386] width 122 height 24
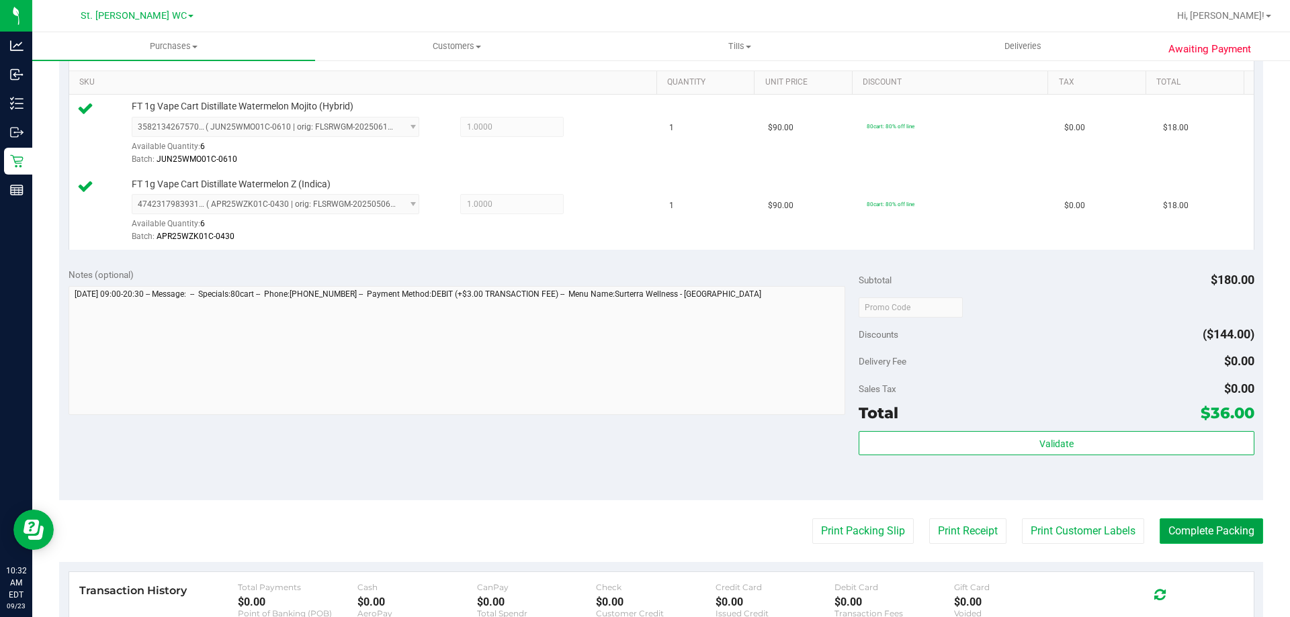
click at [1204, 519] on button "Complete Packing" at bounding box center [1210, 532] width 103 height 26
